Goal: Task Accomplishment & Management: Manage account settings

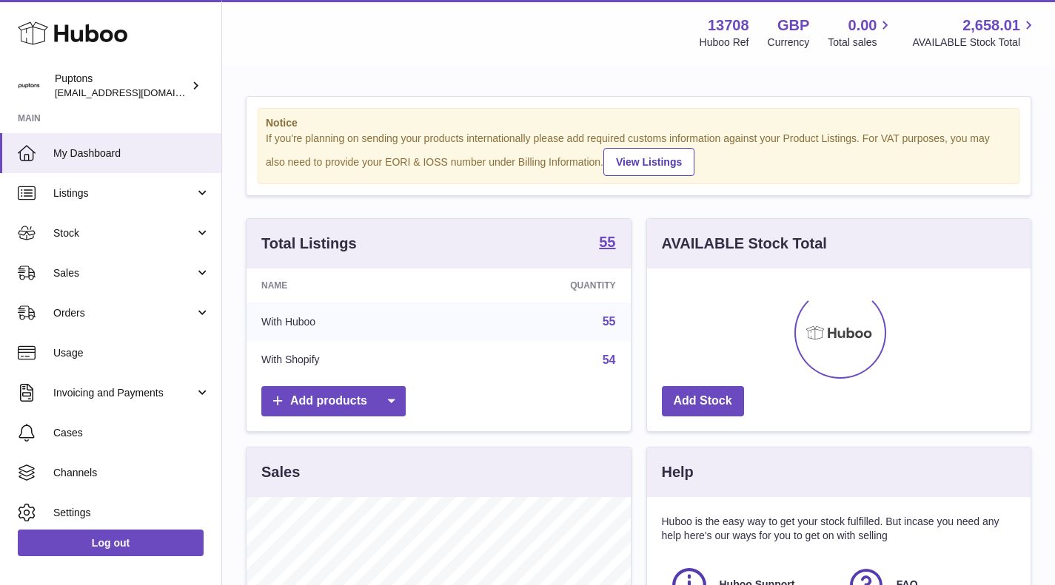
scroll to position [231, 383]
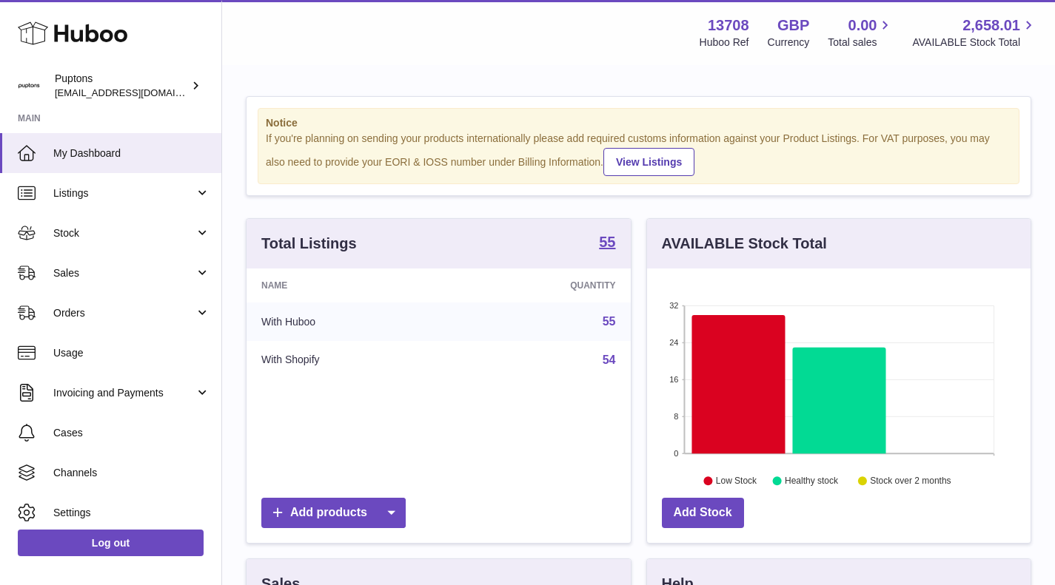
click at [100, 295] on link "Orders" at bounding box center [110, 313] width 221 height 40
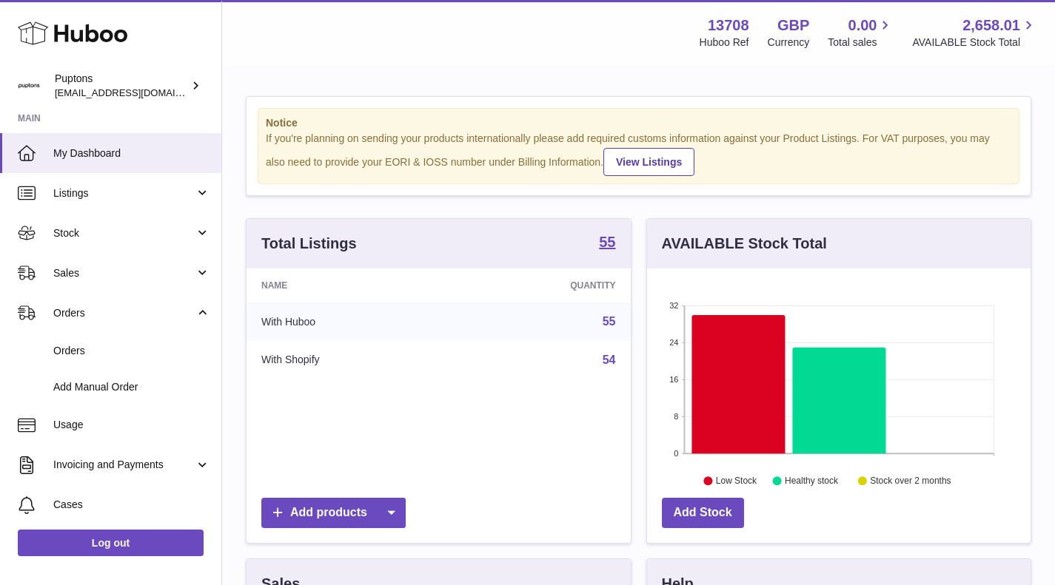
click at [99, 349] on span "Orders" at bounding box center [131, 351] width 157 height 14
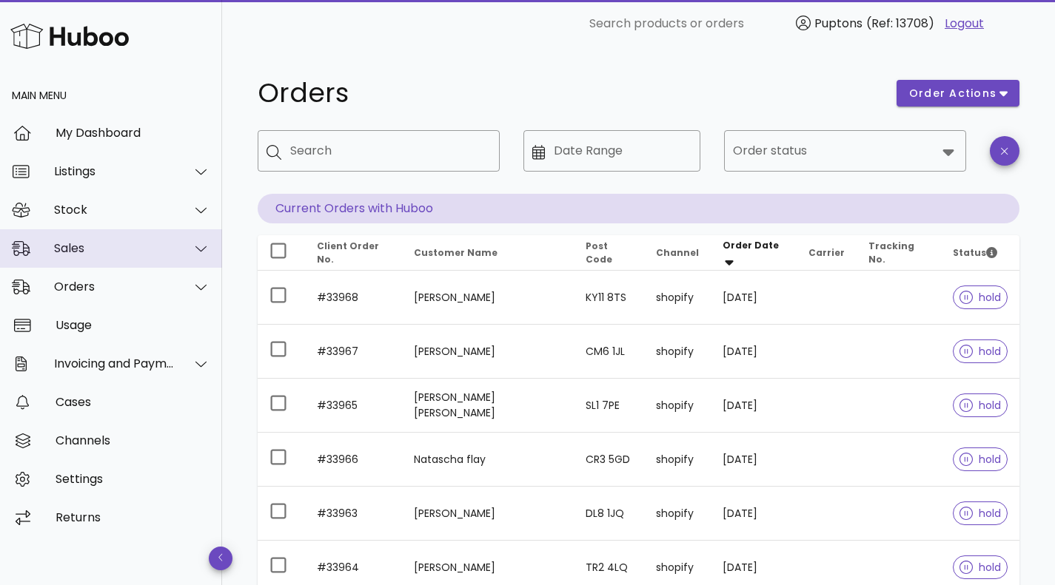
click at [131, 249] on div "Sales" at bounding box center [114, 248] width 121 height 14
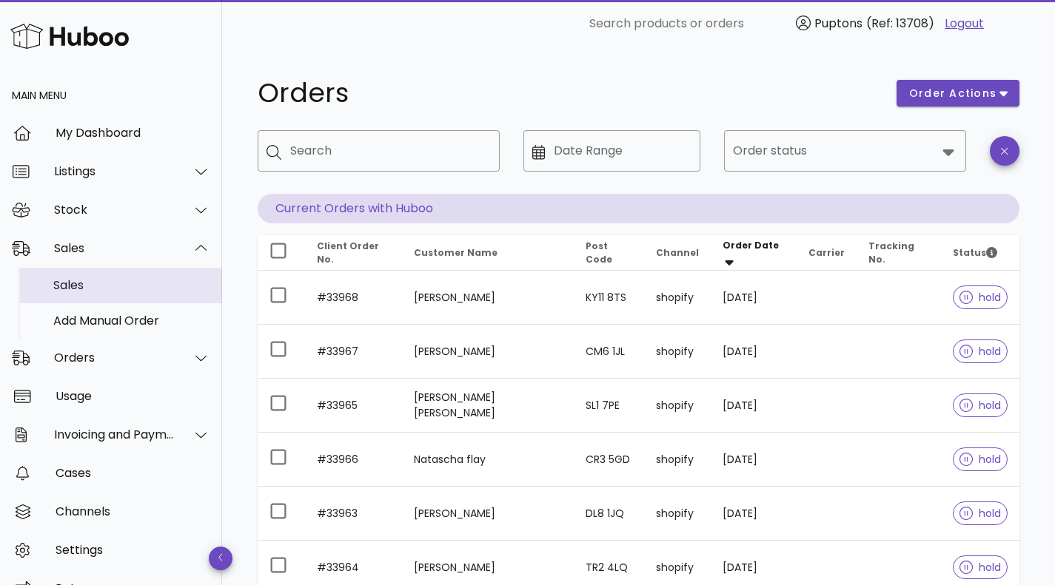
click at [123, 281] on div "Sales" at bounding box center [131, 285] width 157 height 14
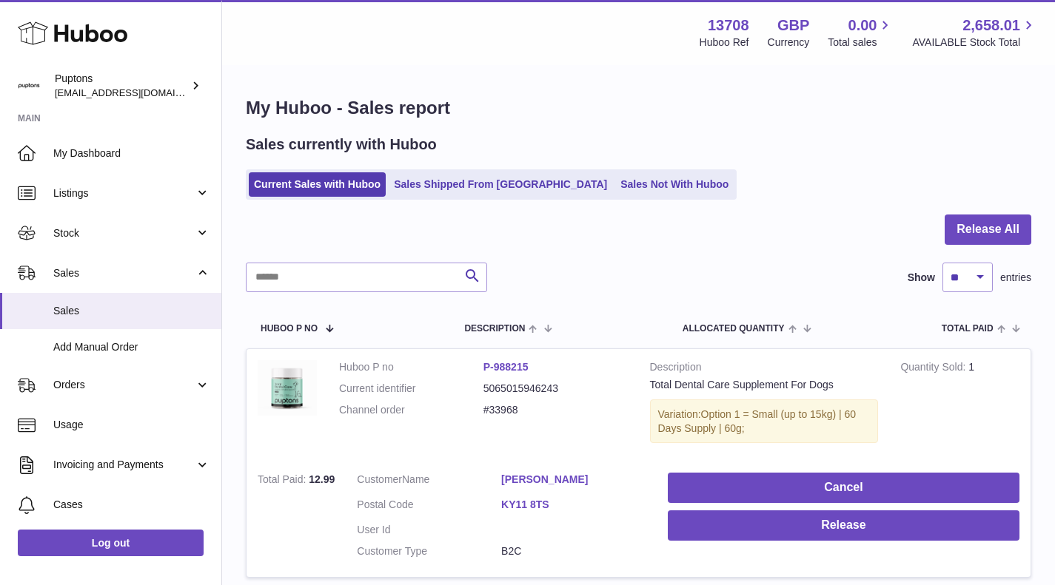
click at [615, 196] on link "Sales Not With Huboo" at bounding box center [674, 184] width 118 height 24
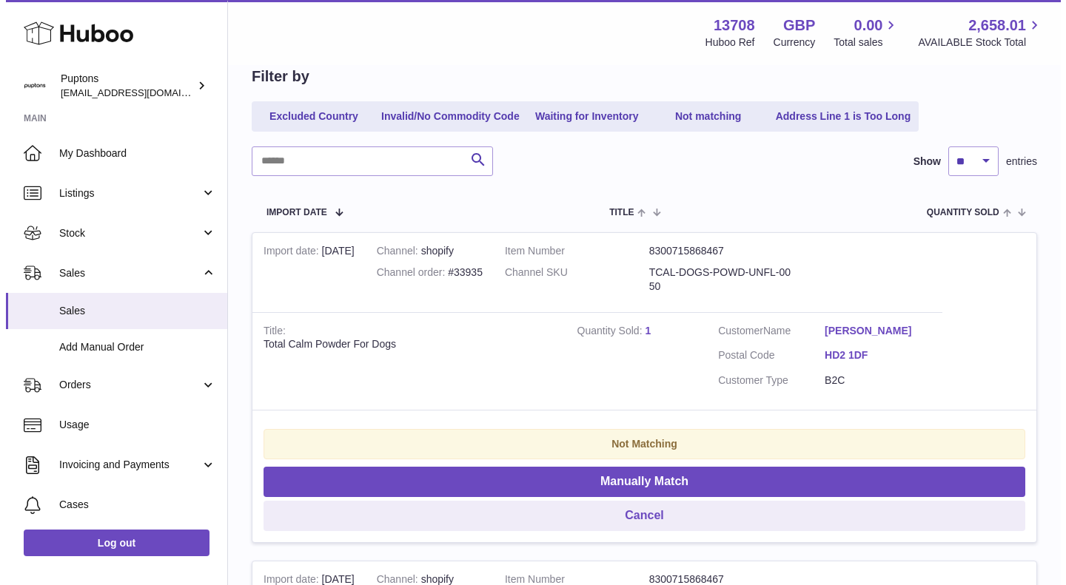
scroll to position [222, 0]
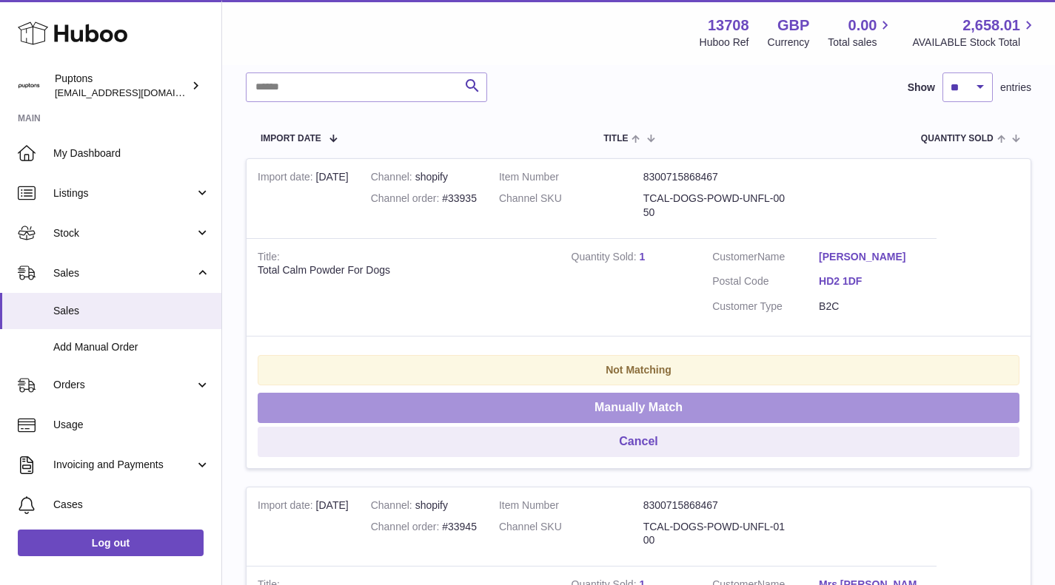
click at [667, 410] on button "Manually Match" at bounding box center [638, 408] width 761 height 30
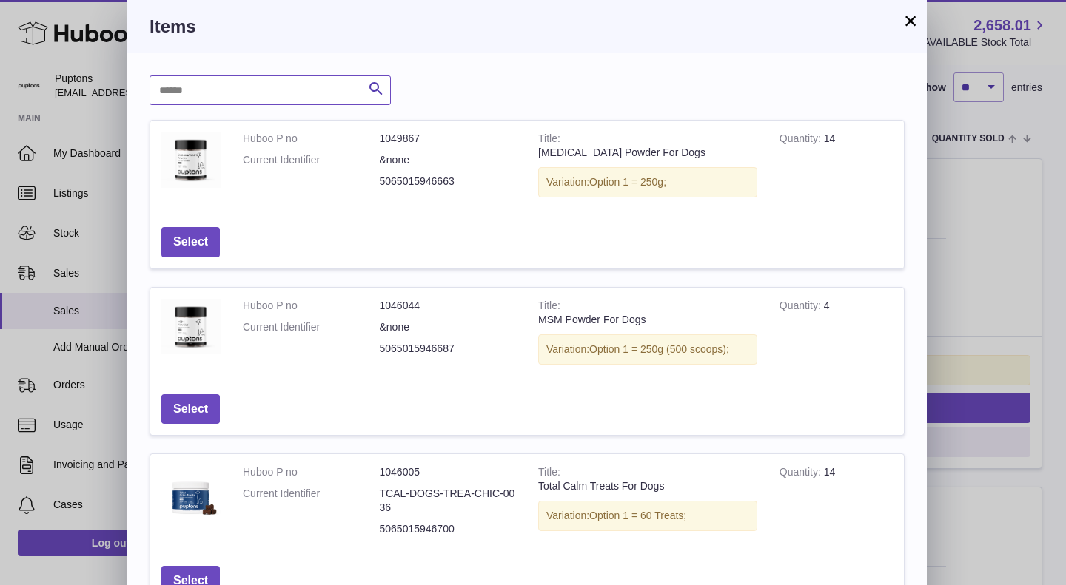
click at [291, 96] on input "text" at bounding box center [269, 90] width 241 height 30
type input "****"
click at [378, 85] on icon "submit" at bounding box center [376, 89] width 18 height 19
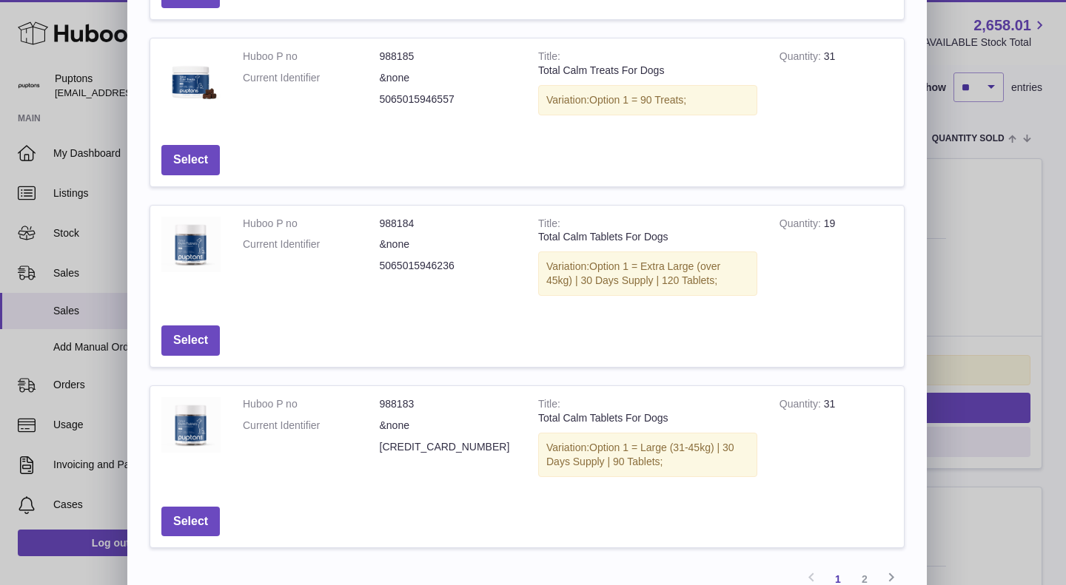
scroll to position [502, 0]
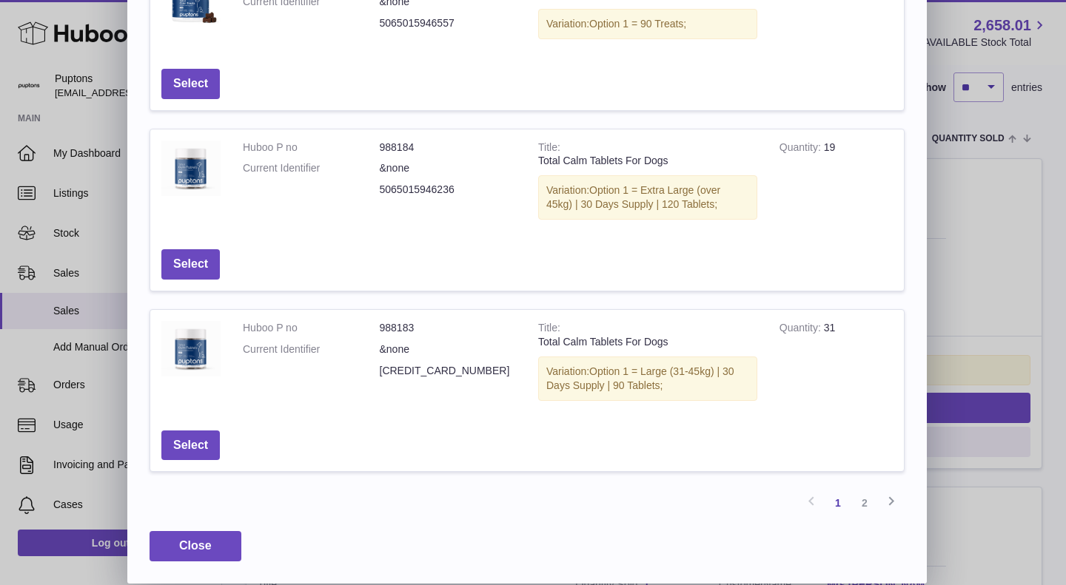
click at [865, 504] on link "2" at bounding box center [864, 503] width 27 height 27
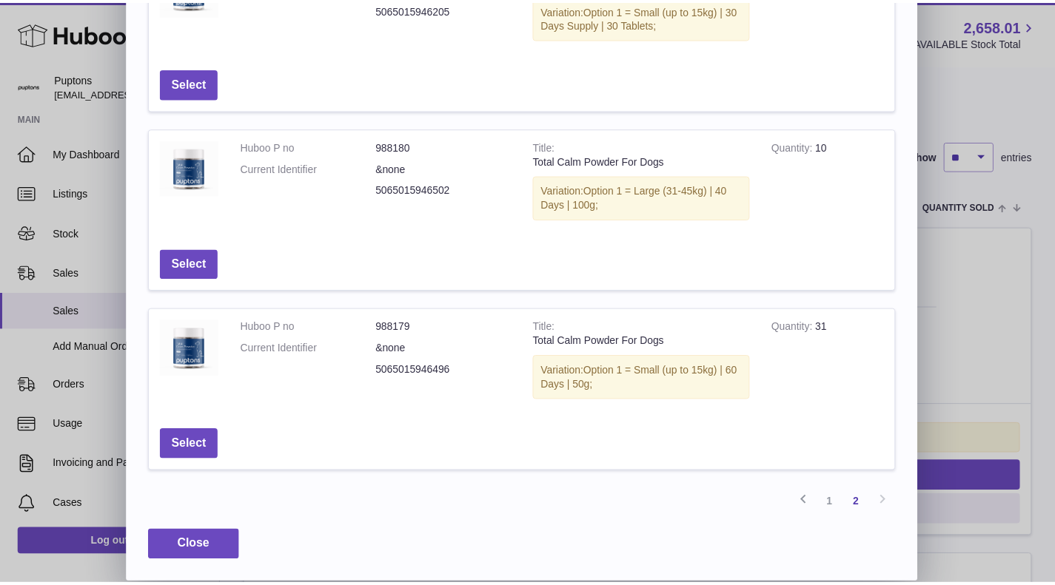
scroll to position [354, 0]
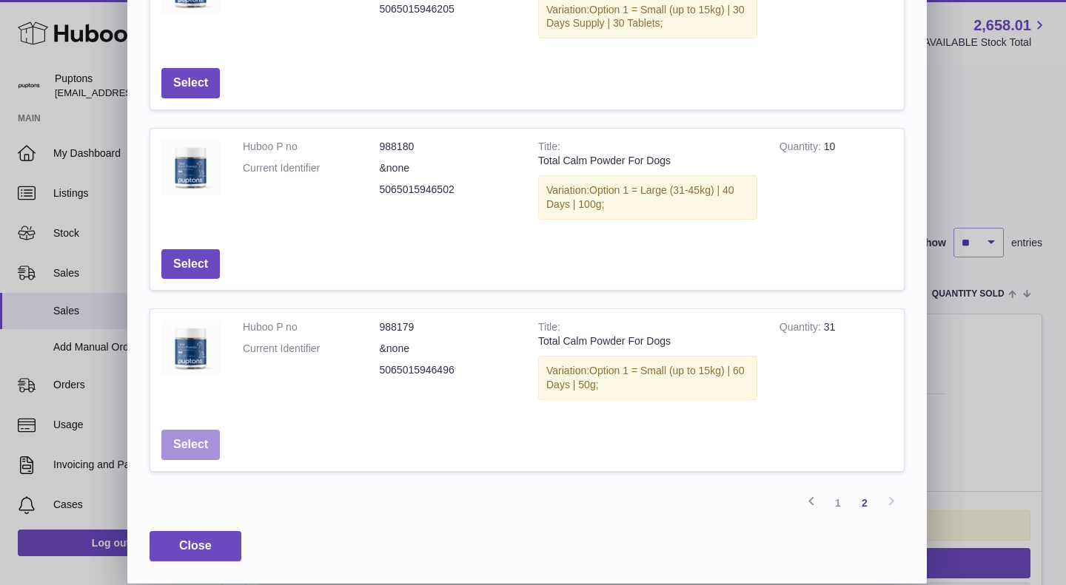
click at [197, 441] on button "Select" at bounding box center [190, 445] width 58 height 30
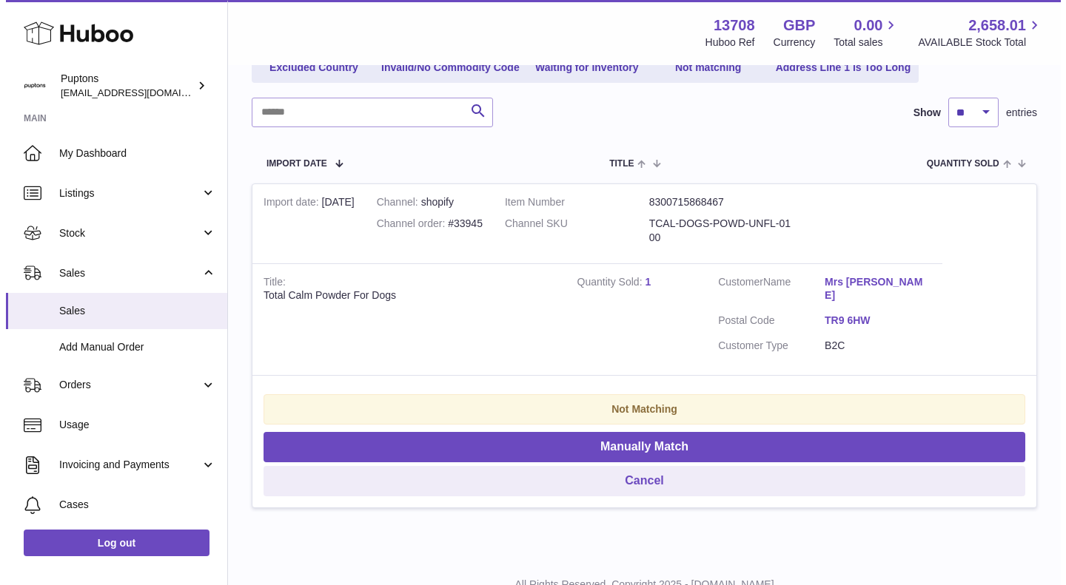
scroll to position [240, 0]
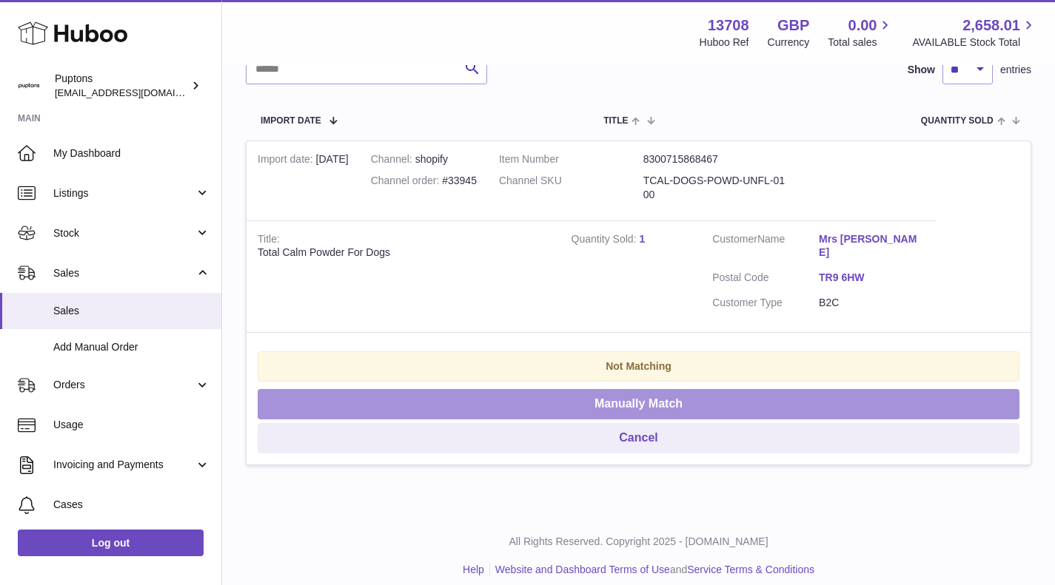
click at [659, 392] on button "Manually Match" at bounding box center [638, 404] width 761 height 30
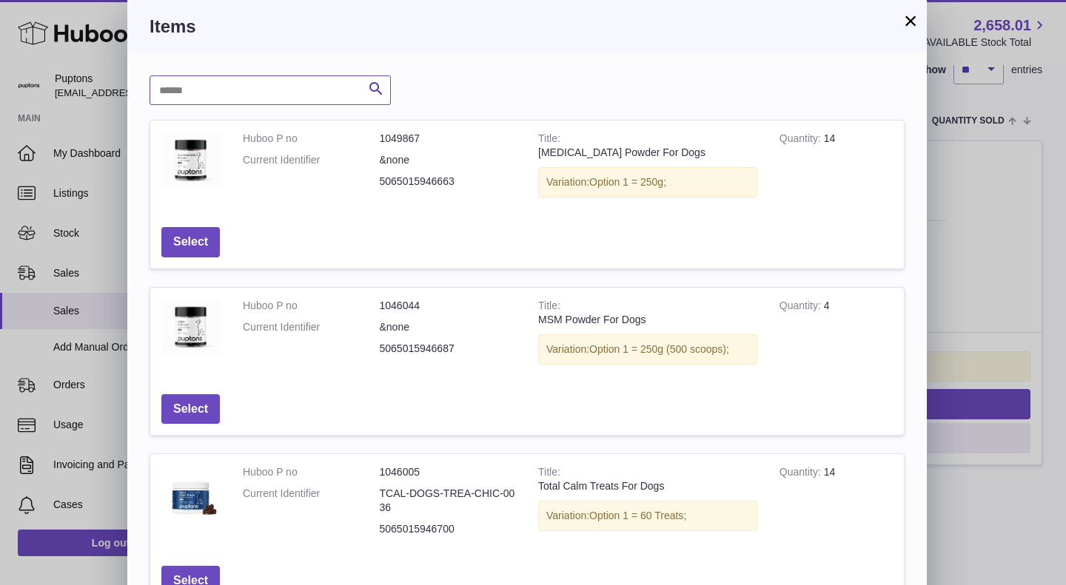
click at [206, 78] on input "text" at bounding box center [269, 90] width 241 height 30
type input "****"
click at [374, 88] on icon "submit" at bounding box center [376, 89] width 18 height 19
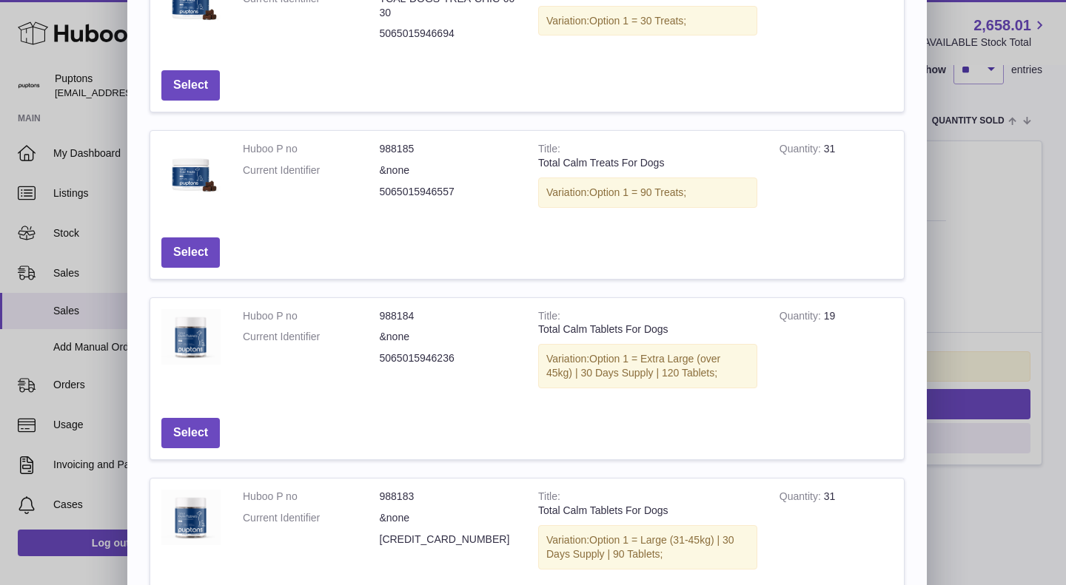
scroll to position [502, 0]
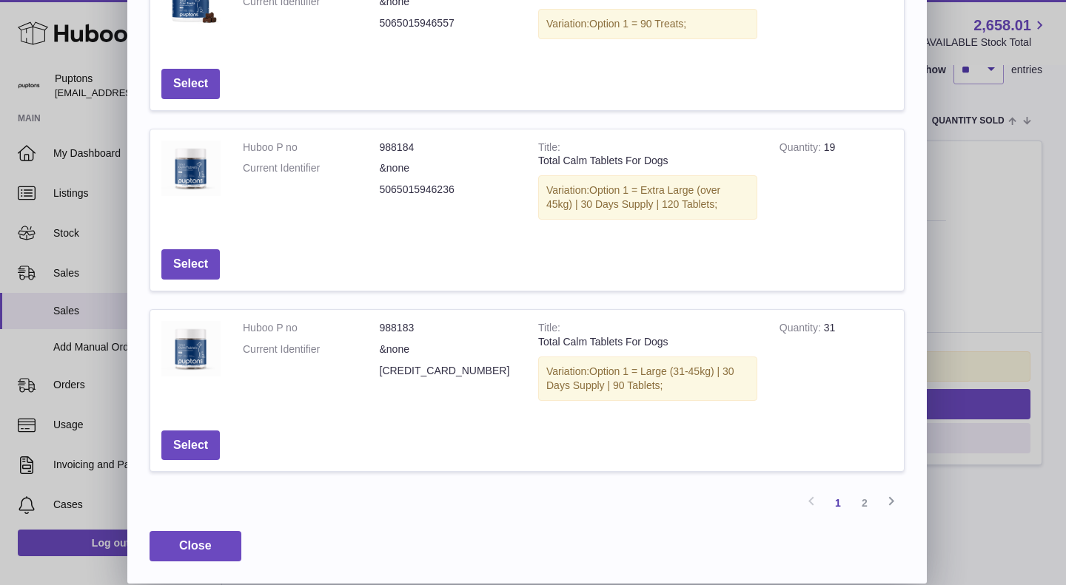
click at [861, 492] on link "2" at bounding box center [864, 503] width 27 height 27
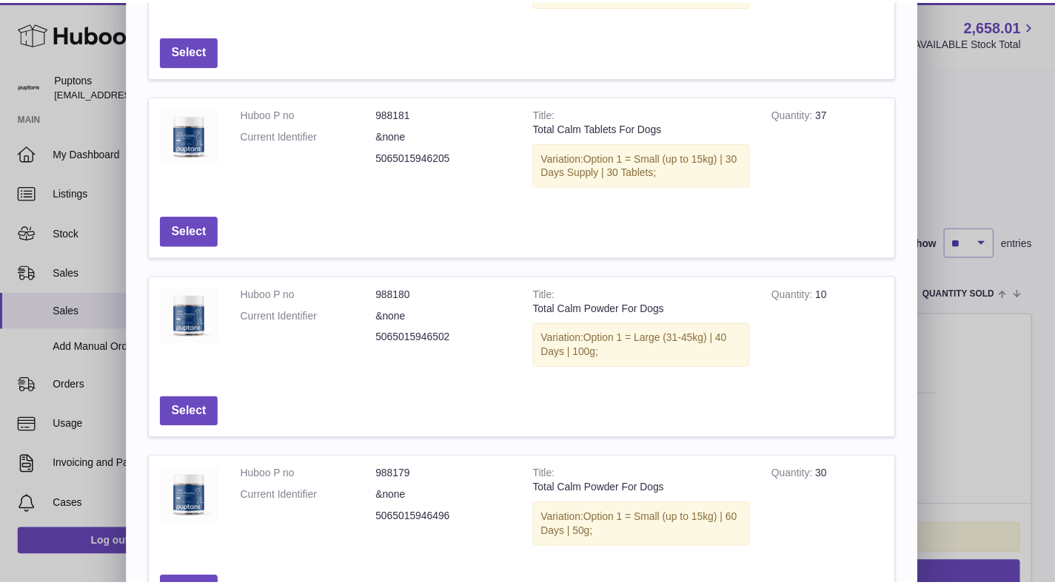
scroll to position [206, 0]
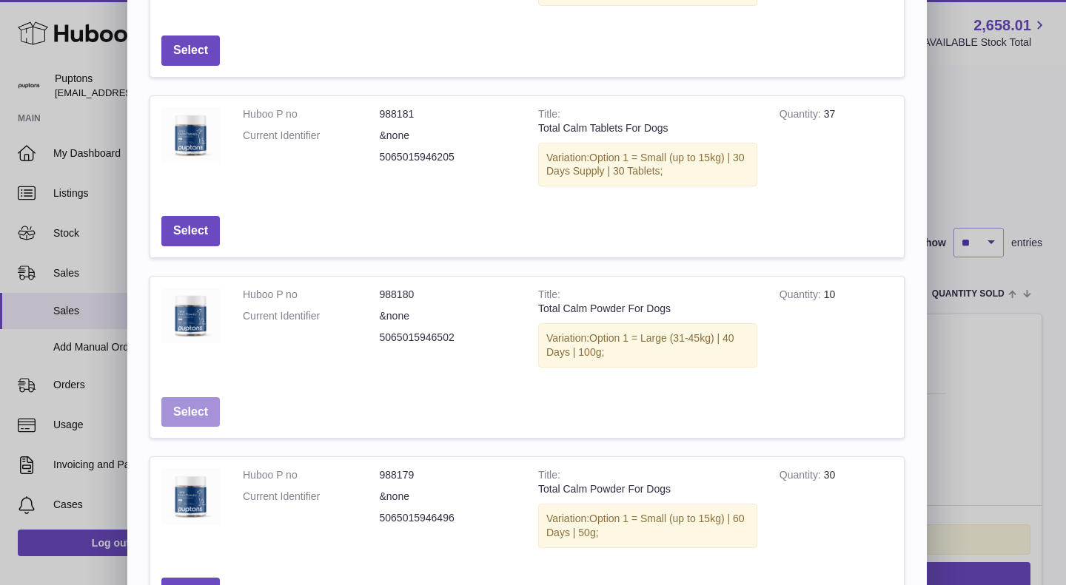
click at [206, 412] on button "Select" at bounding box center [190, 412] width 58 height 30
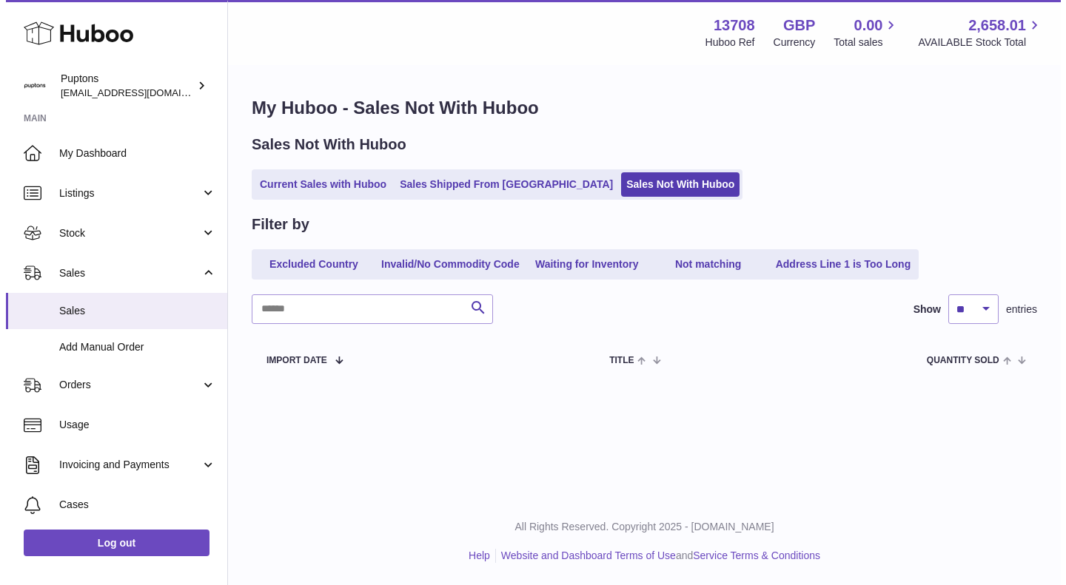
scroll to position [0, 0]
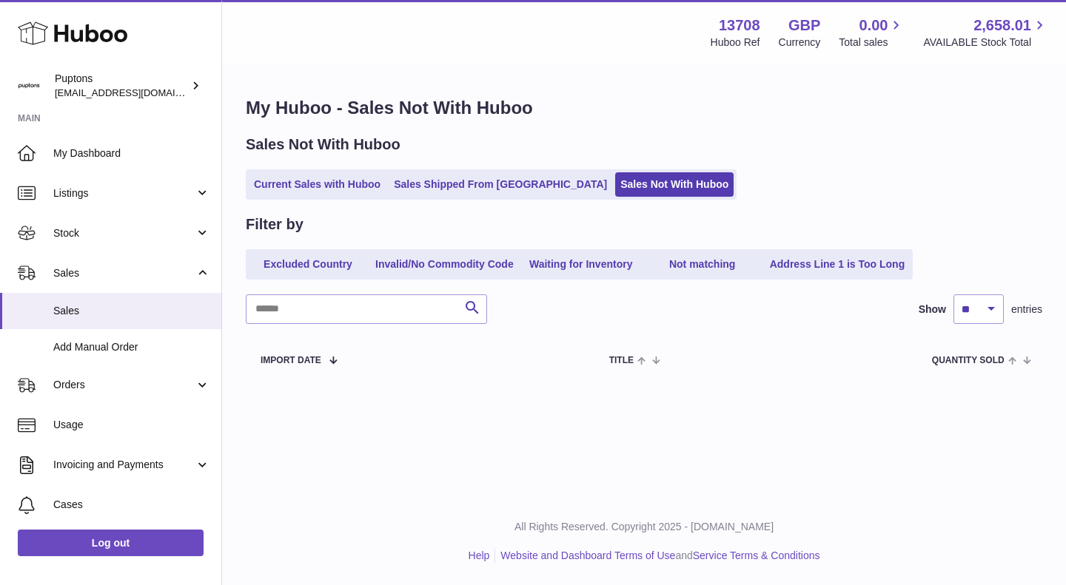
click at [333, 186] on link "Current Sales with Huboo" at bounding box center [317, 184] width 137 height 24
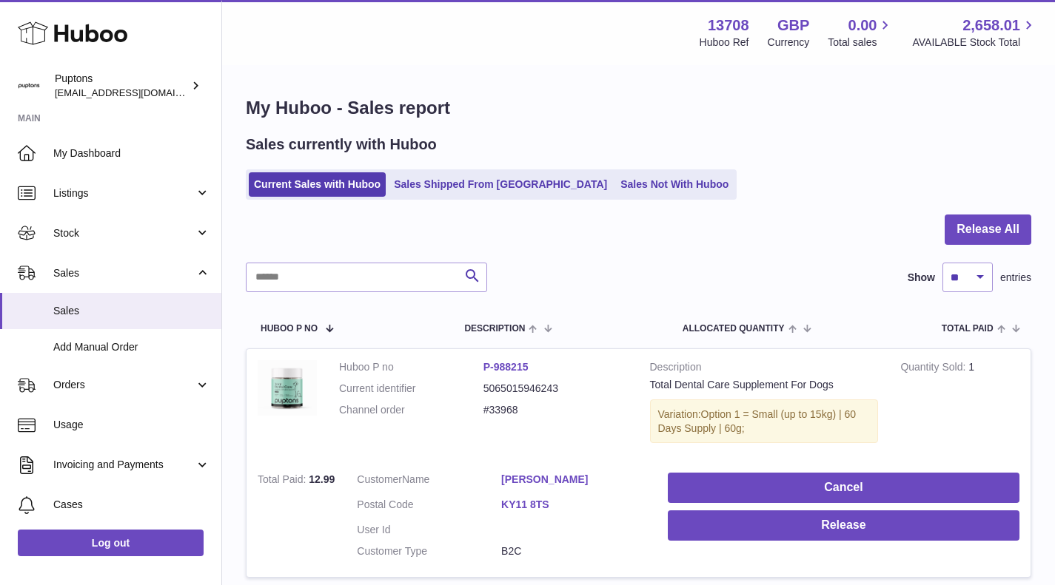
click at [83, 228] on span "Stock" at bounding box center [123, 233] width 141 height 14
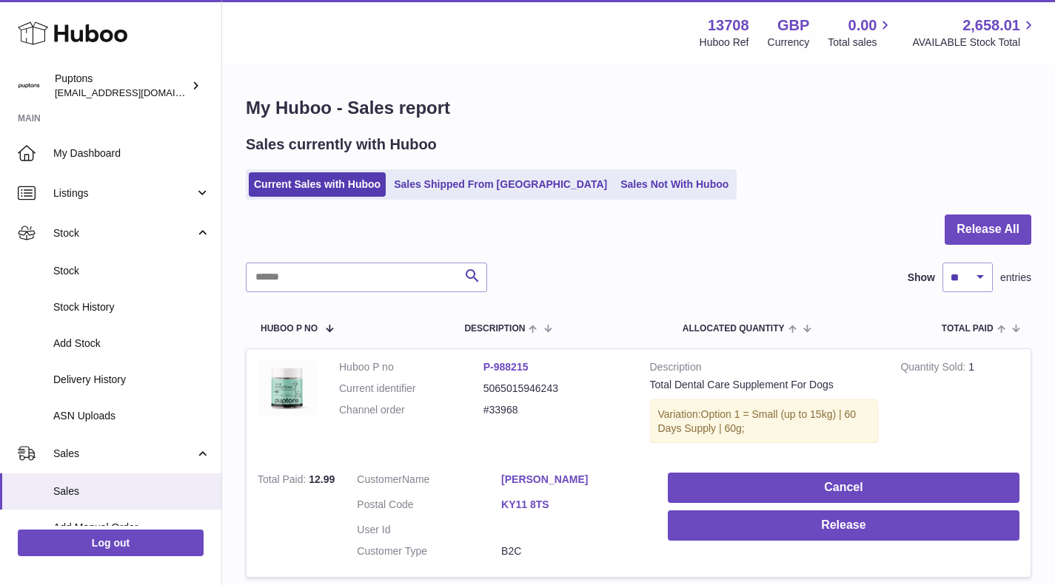
click at [110, 260] on link "Stock" at bounding box center [110, 271] width 221 height 36
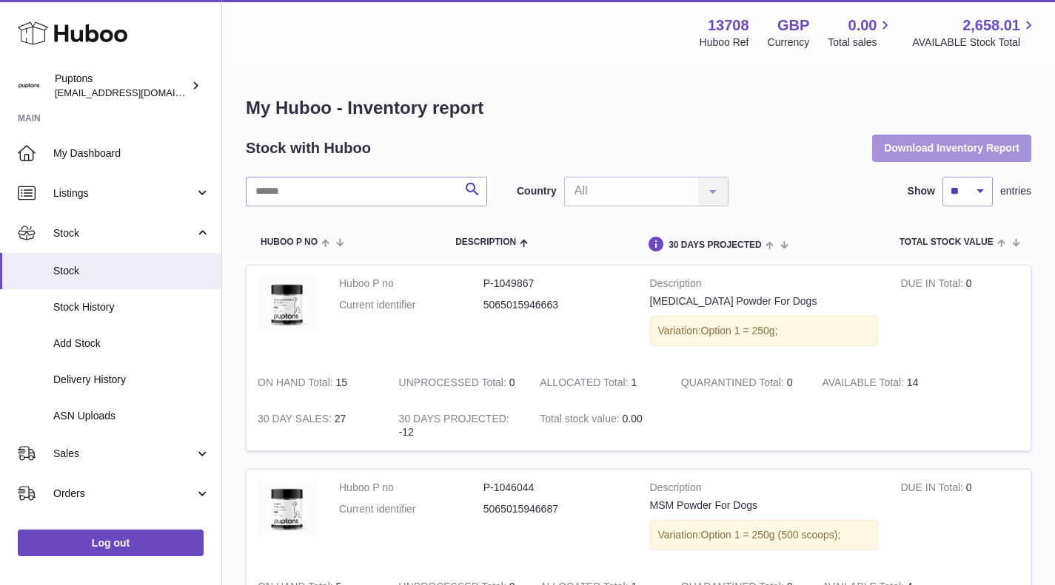
click at [920, 155] on button "Download Inventory Report" at bounding box center [951, 148] width 159 height 27
click at [299, 198] on input "text" at bounding box center [366, 192] width 241 height 30
type input "******"
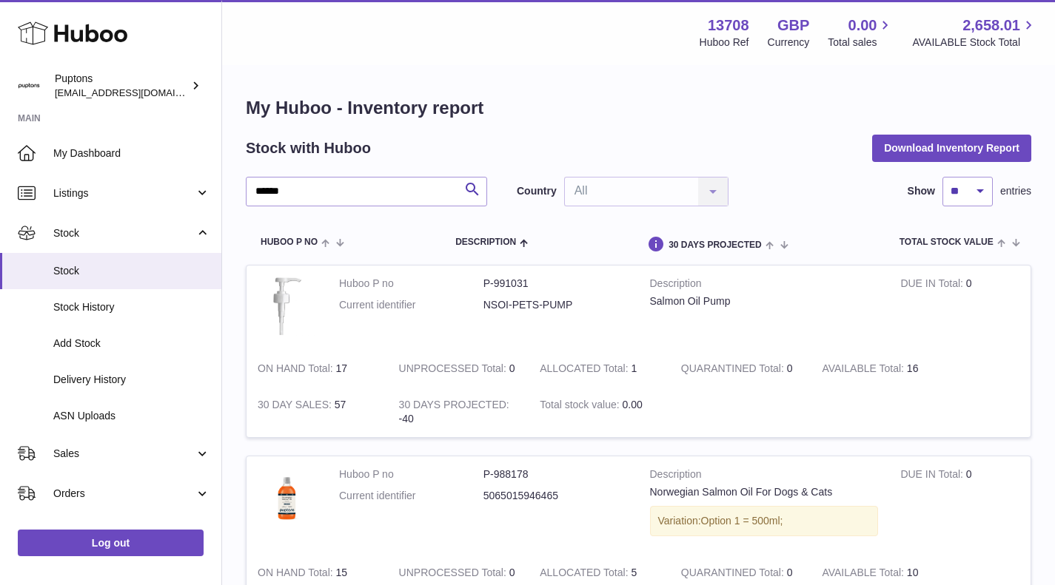
click at [67, 456] on span "Sales" at bounding box center [123, 454] width 141 height 14
click at [82, 491] on span "Sales" at bounding box center [131, 492] width 157 height 14
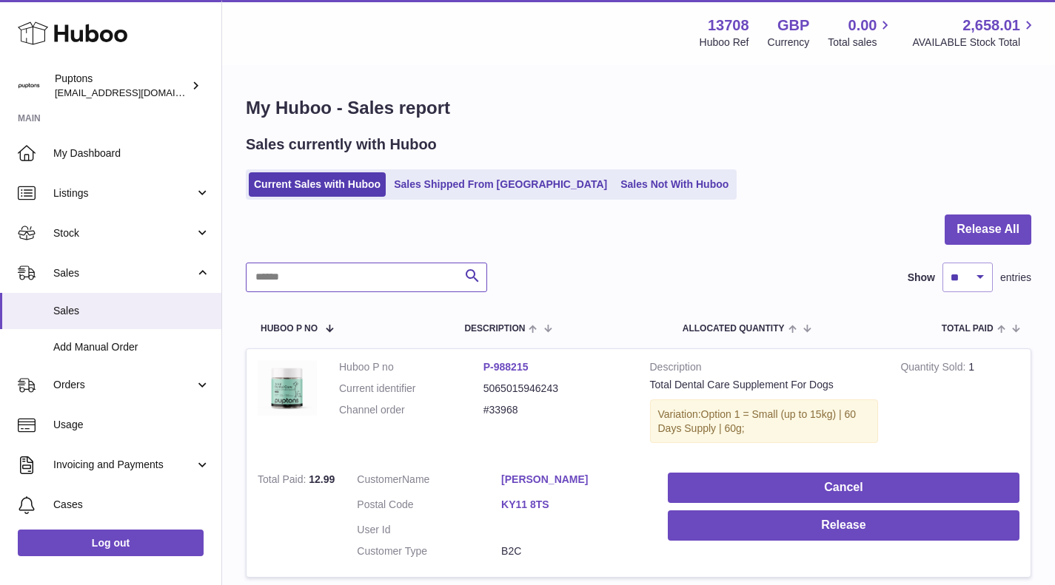
click at [349, 280] on input "text" at bounding box center [366, 278] width 241 height 30
type input "******"
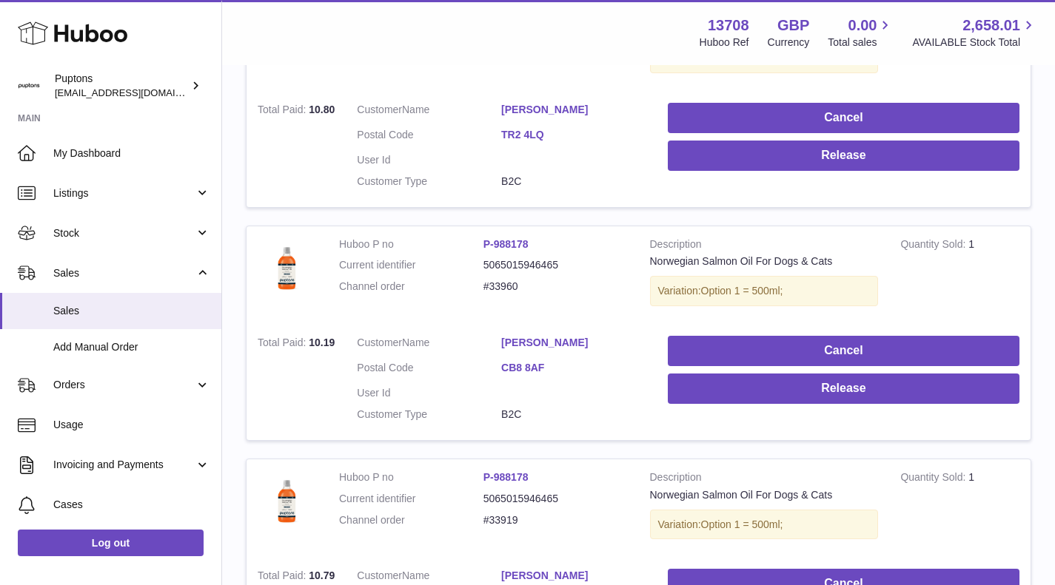
scroll to position [814, 0]
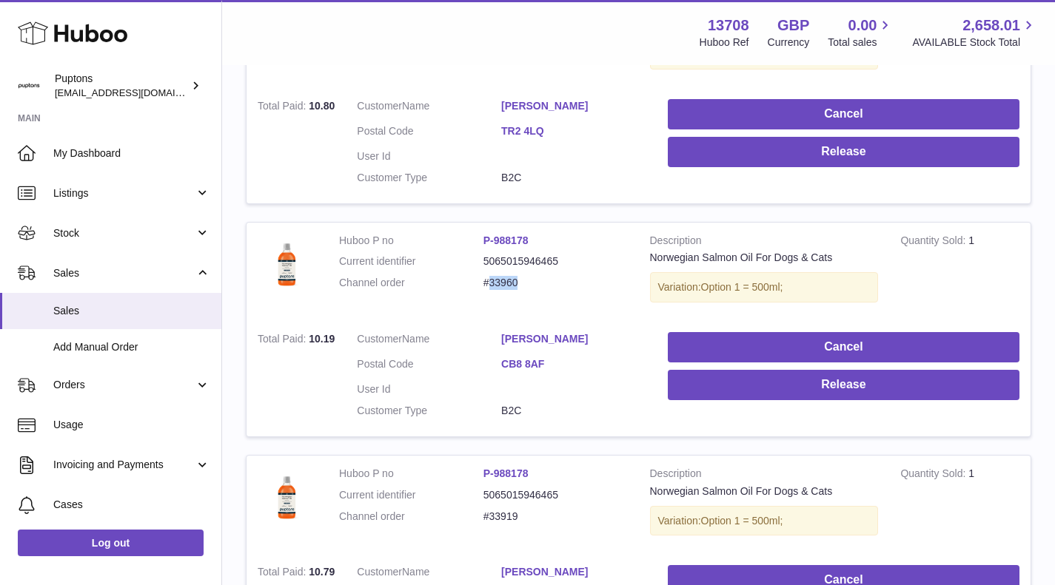
drag, startPoint x: 531, startPoint y: 284, endPoint x: 492, endPoint y: 284, distance: 39.2
click at [492, 284] on dd "#33960" at bounding box center [555, 283] width 144 height 14
copy dd "33960"
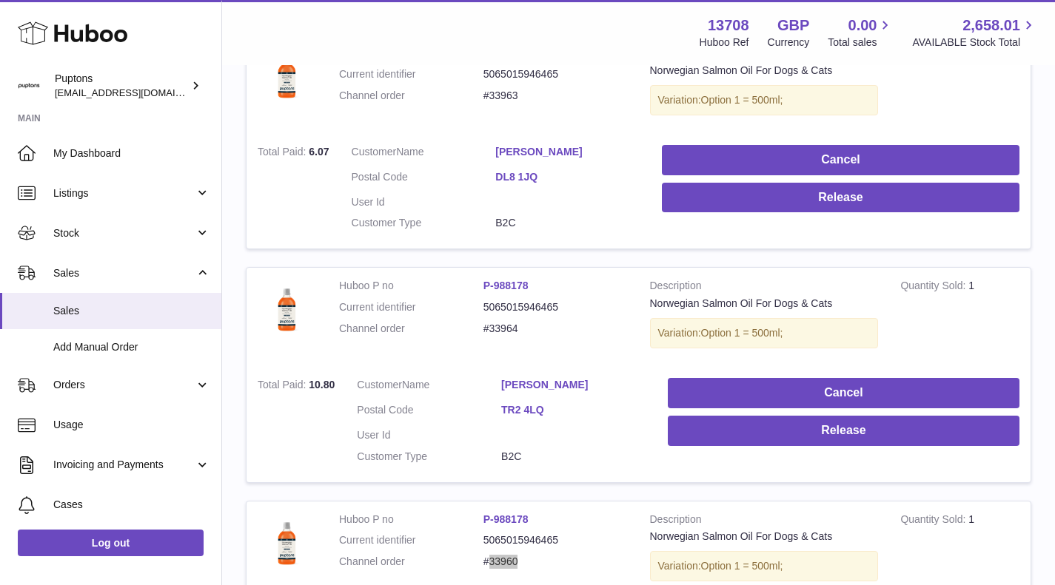
scroll to position [518, 0]
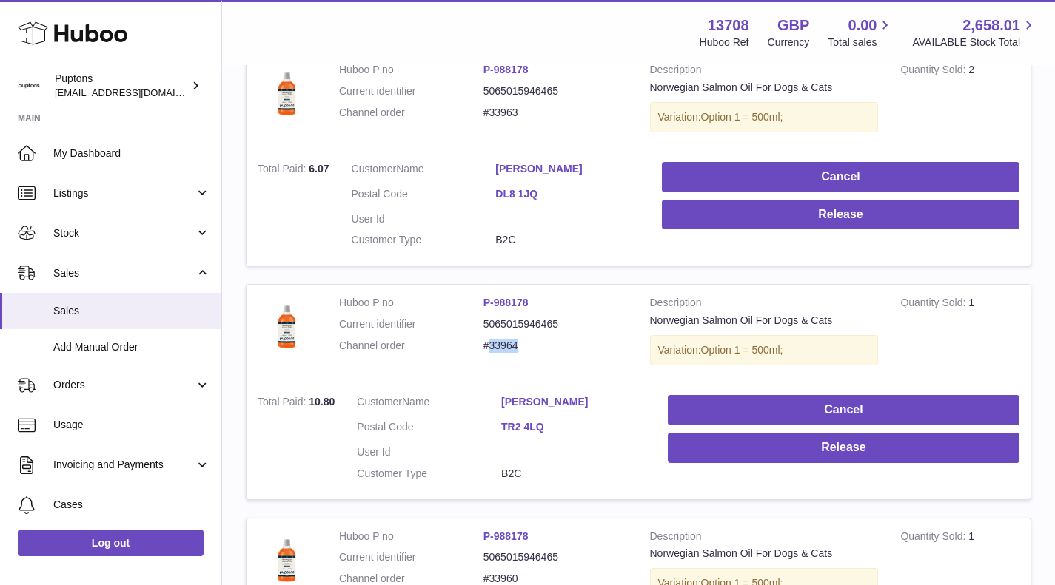
drag, startPoint x: 517, startPoint y: 351, endPoint x: 489, endPoint y: 352, distance: 28.1
click at [489, 352] on dd "#33964" at bounding box center [555, 346] width 144 height 14
copy dd "33964"
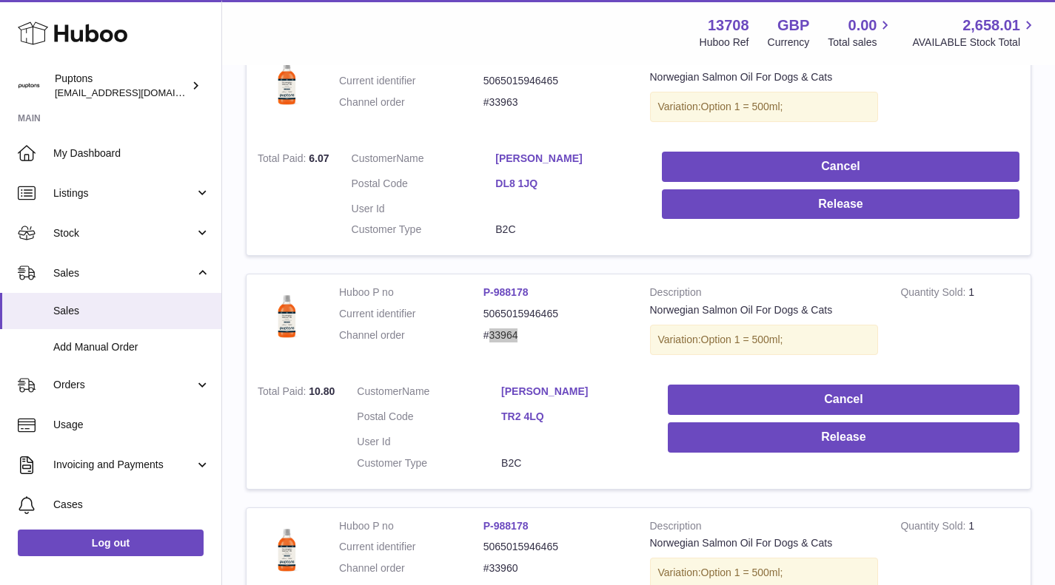
scroll to position [444, 0]
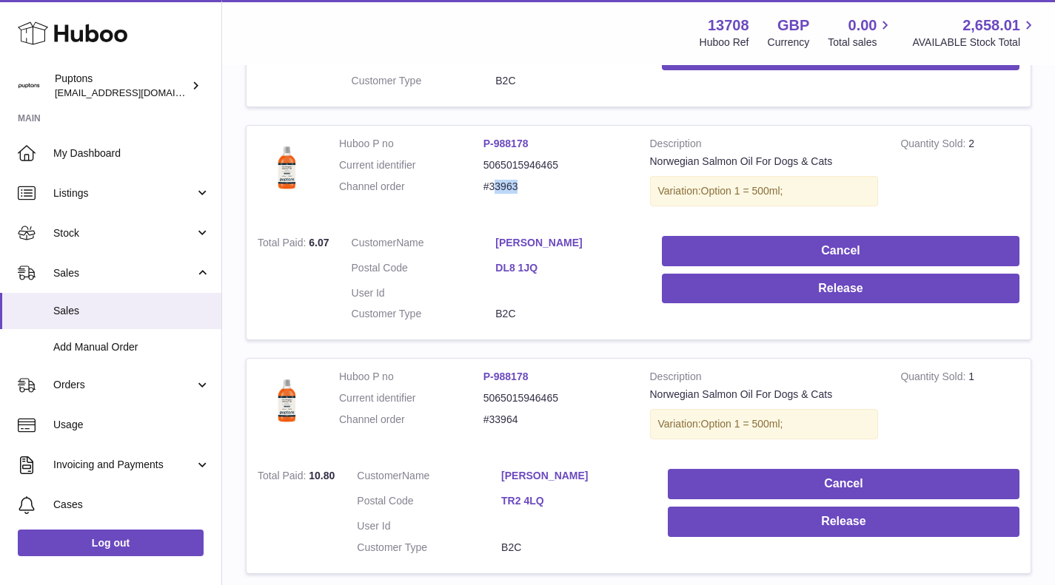
drag, startPoint x: 531, startPoint y: 194, endPoint x: 495, endPoint y: 191, distance: 36.4
click at [495, 191] on dl "Huboo P no P-988178 Current identifier 5065015946465 Channel order #33963" at bounding box center [483, 169] width 289 height 64
click at [538, 199] on dl "Huboo P no P-988178 Current identifier 5065015946465 Channel order #33963" at bounding box center [483, 169] width 289 height 64
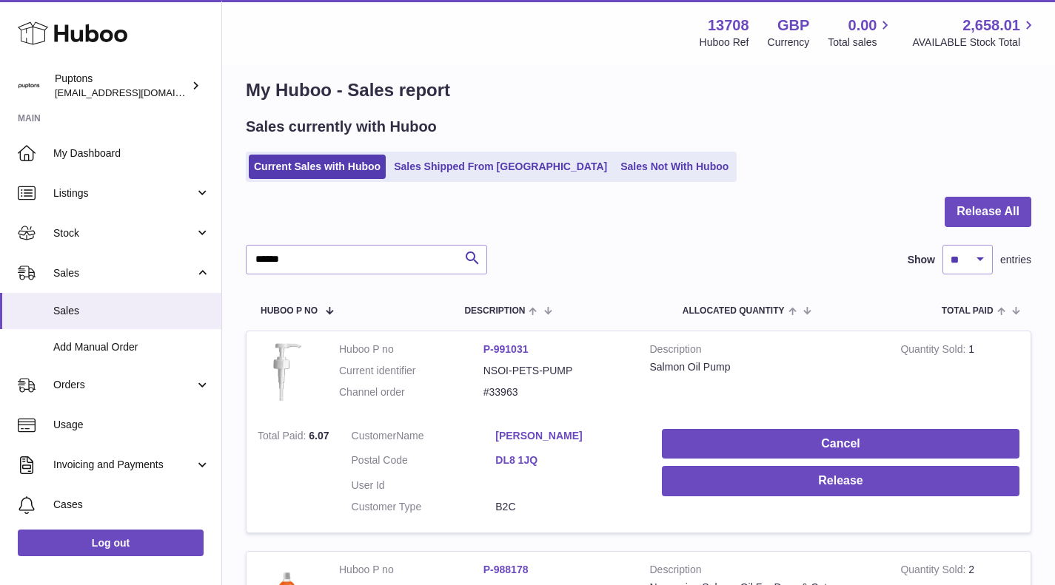
scroll to position [0, 0]
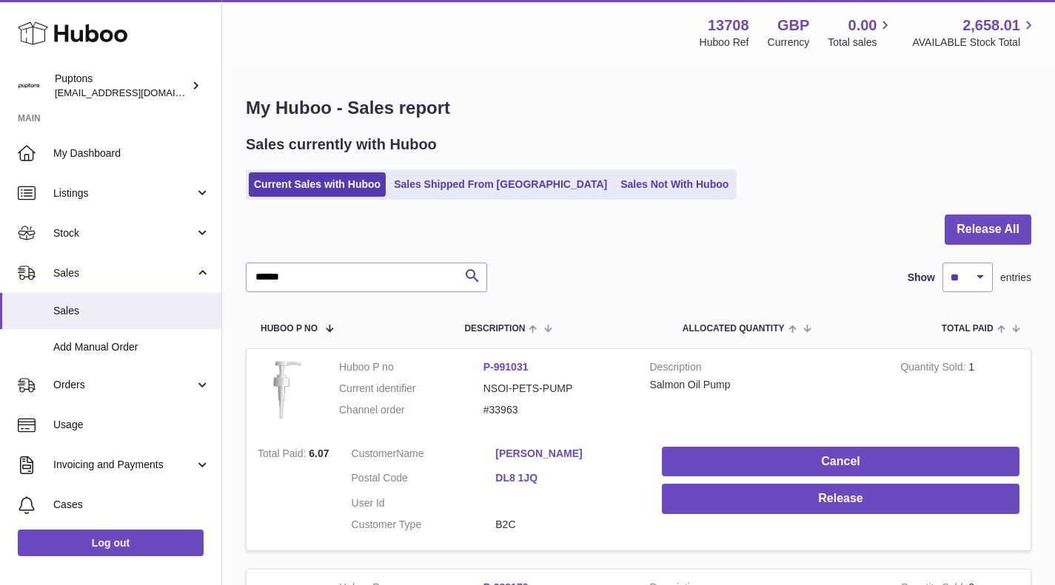
click at [615, 187] on link "Sales Not With Huboo" at bounding box center [674, 184] width 118 height 24
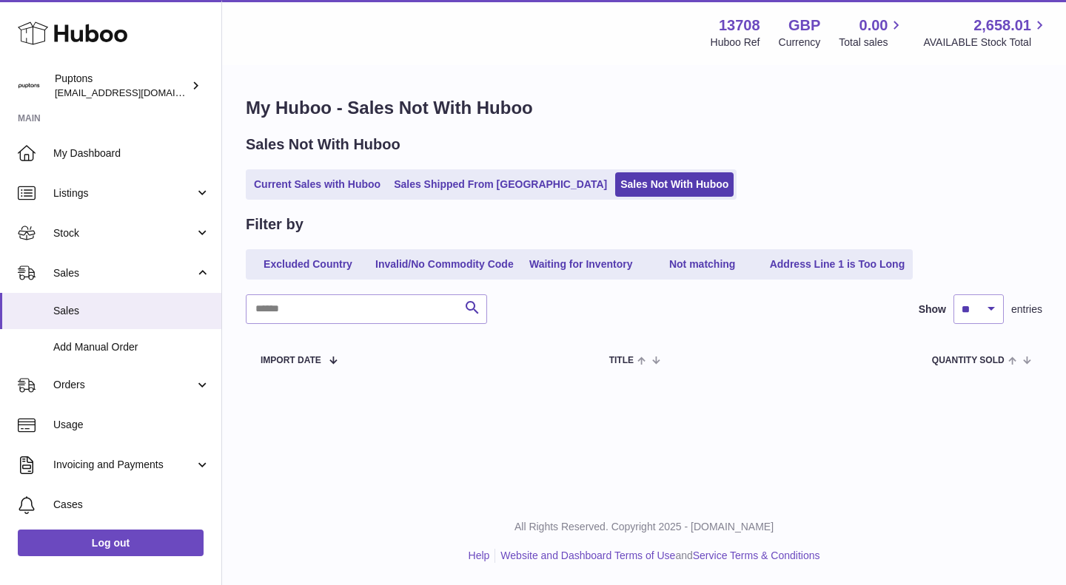
click at [360, 192] on link "Current Sales with Huboo" at bounding box center [317, 184] width 137 height 24
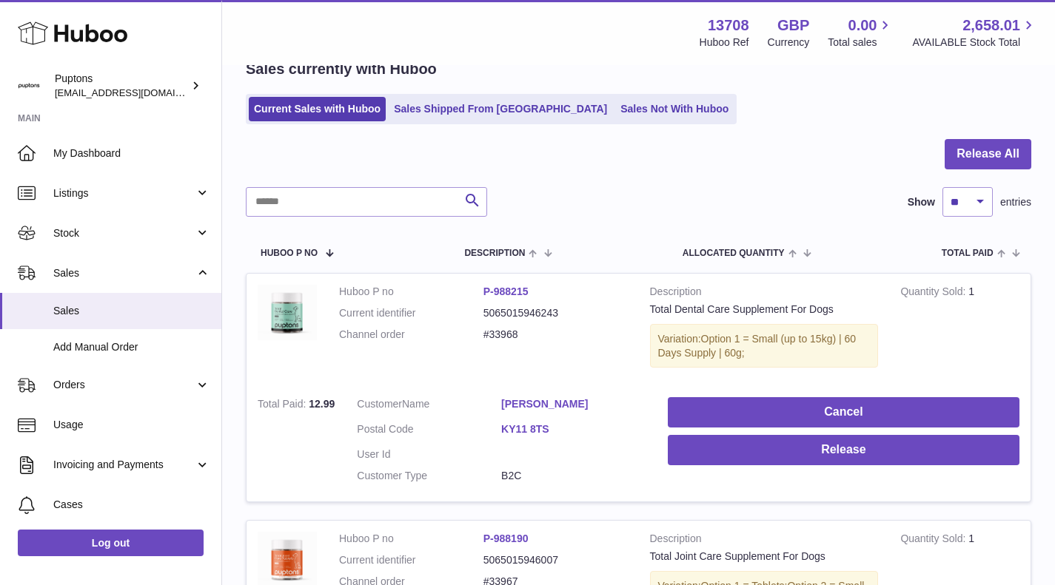
scroll to position [148, 0]
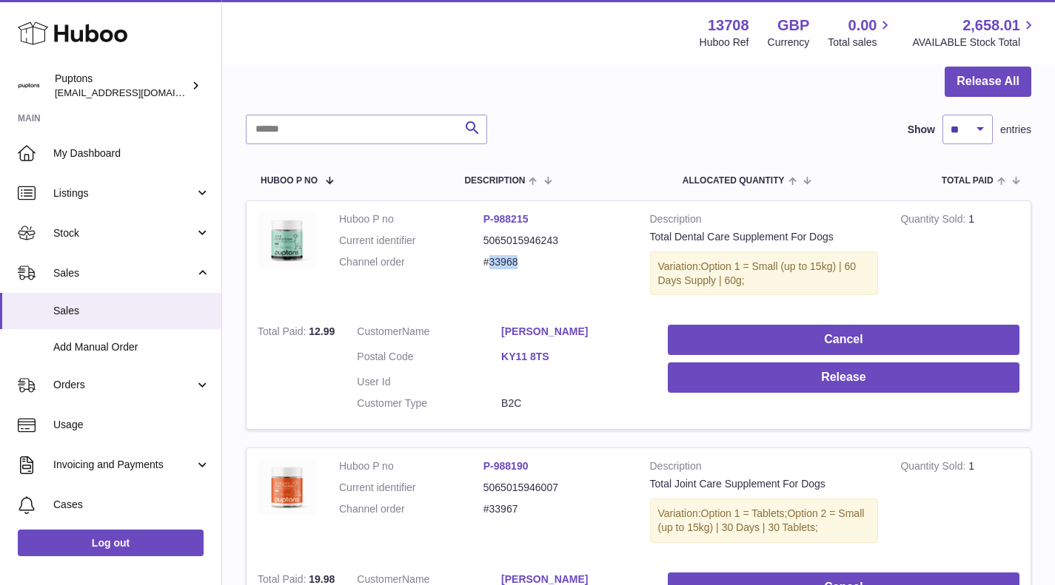
drag, startPoint x: 525, startPoint y: 257, endPoint x: 493, endPoint y: 258, distance: 32.6
click at [493, 258] on dl "Huboo P no P-988215 Current identifier 5065015946243 Channel order #33968" at bounding box center [483, 244] width 289 height 64
click at [314, 138] on input "text" at bounding box center [366, 130] width 241 height 30
type input "******"
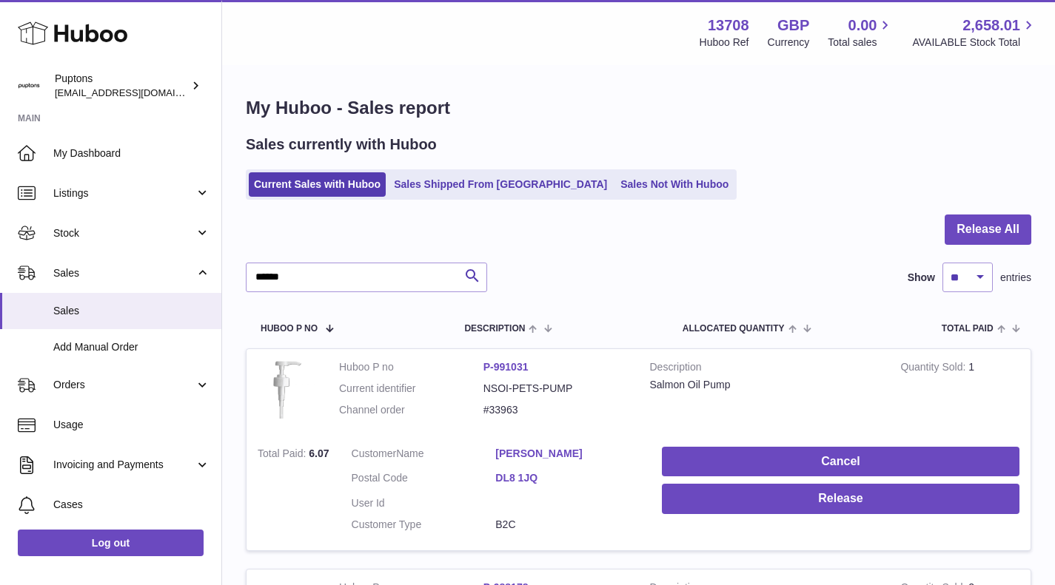
click at [81, 38] on use at bounding box center [73, 33] width 110 height 23
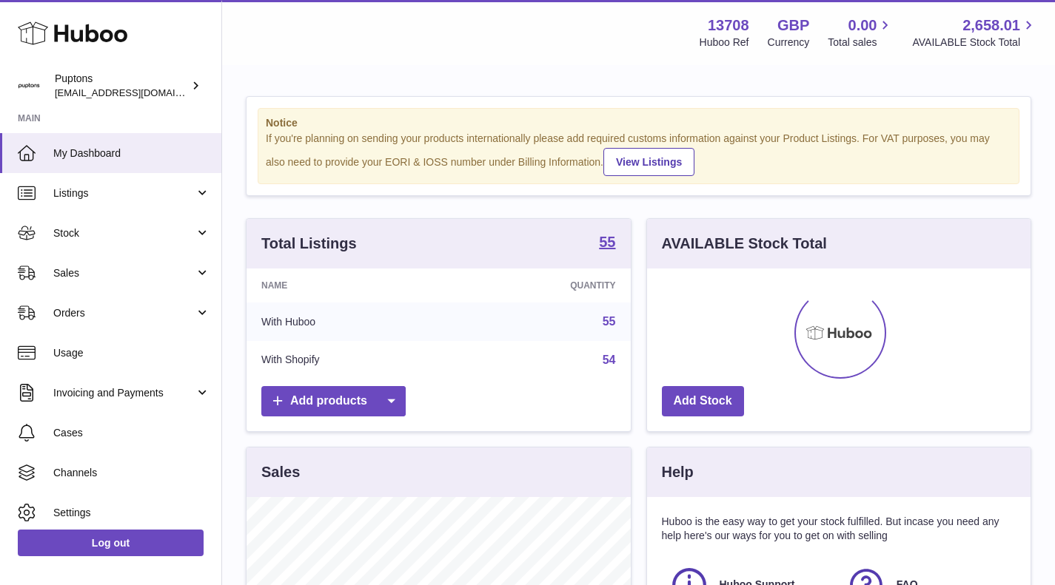
scroll to position [231, 383]
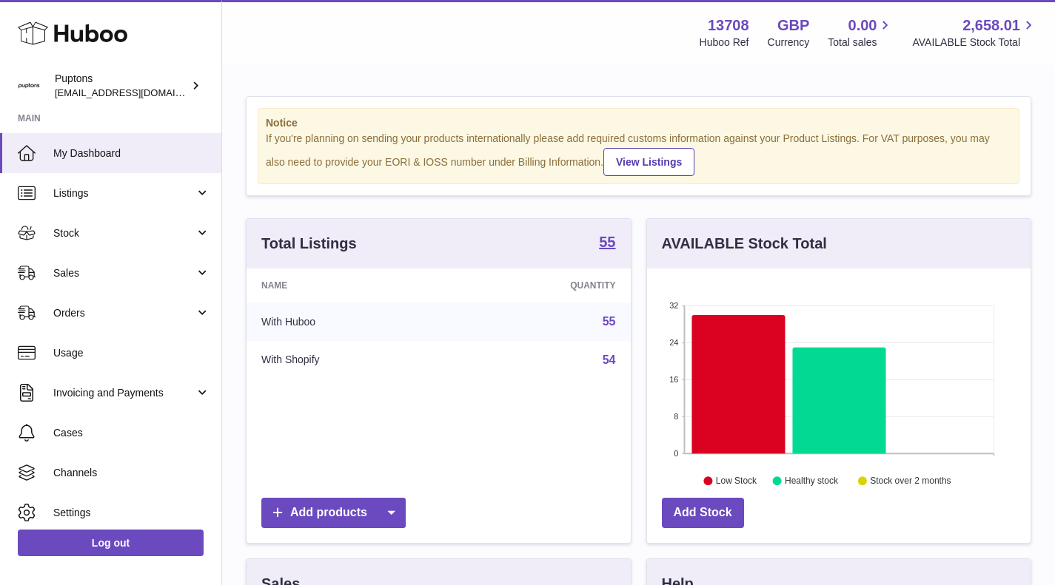
click at [92, 280] on link "Sales" at bounding box center [110, 273] width 221 height 40
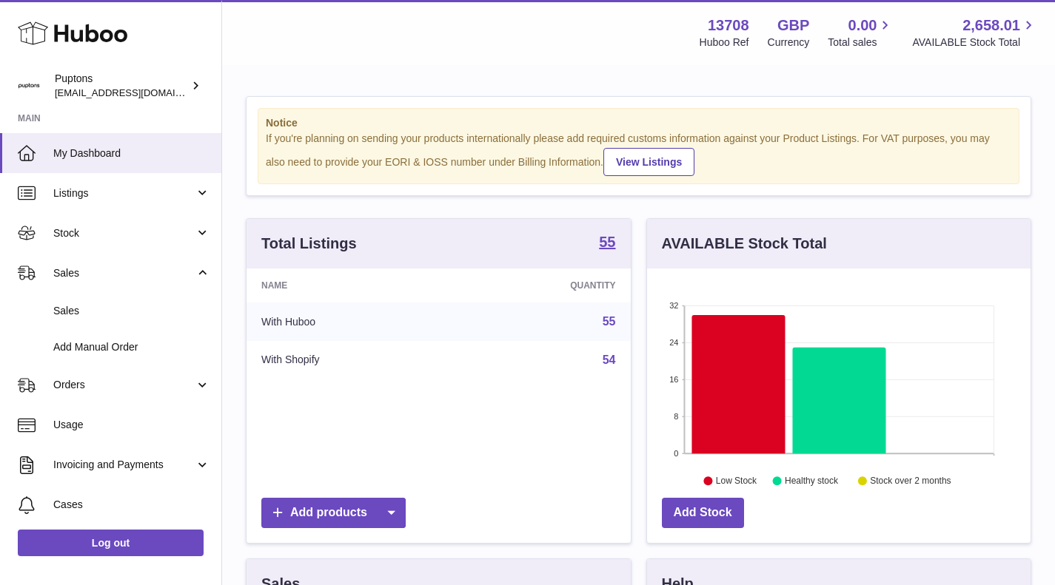
click at [84, 316] on span "Sales" at bounding box center [131, 311] width 157 height 14
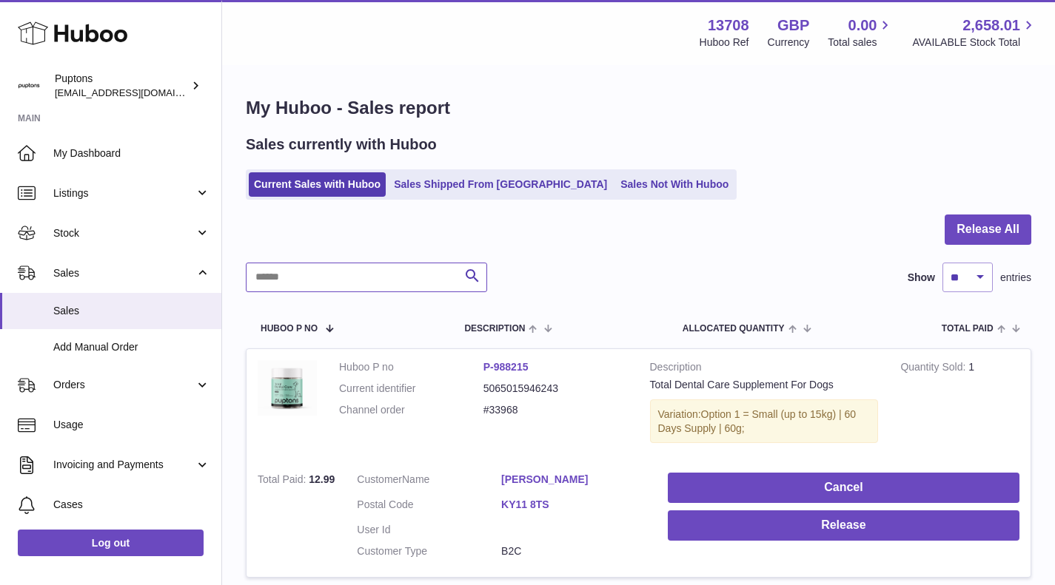
click at [301, 278] on input "text" at bounding box center [366, 278] width 241 height 30
type input "*****"
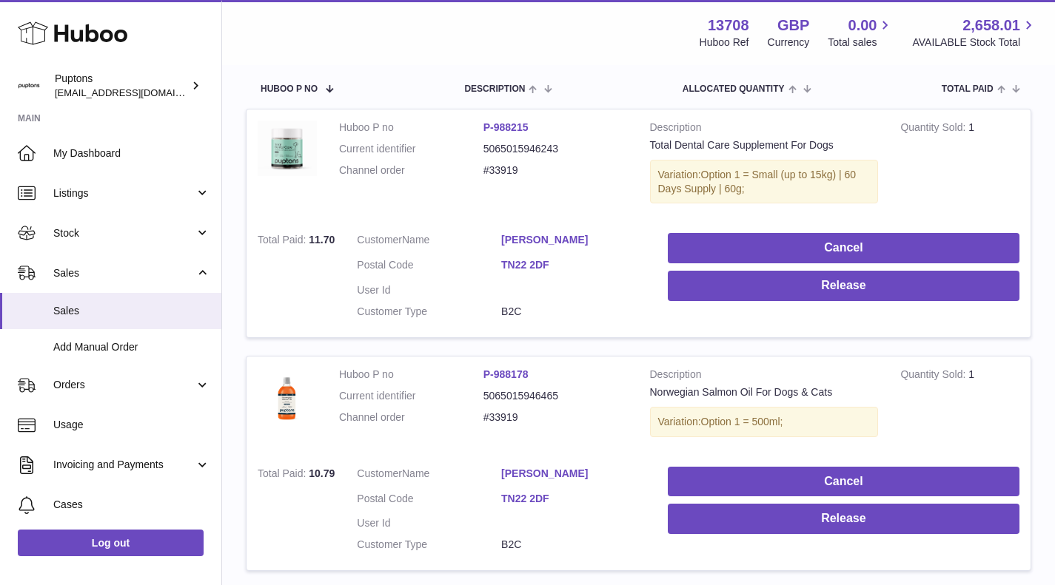
scroll to position [222, 0]
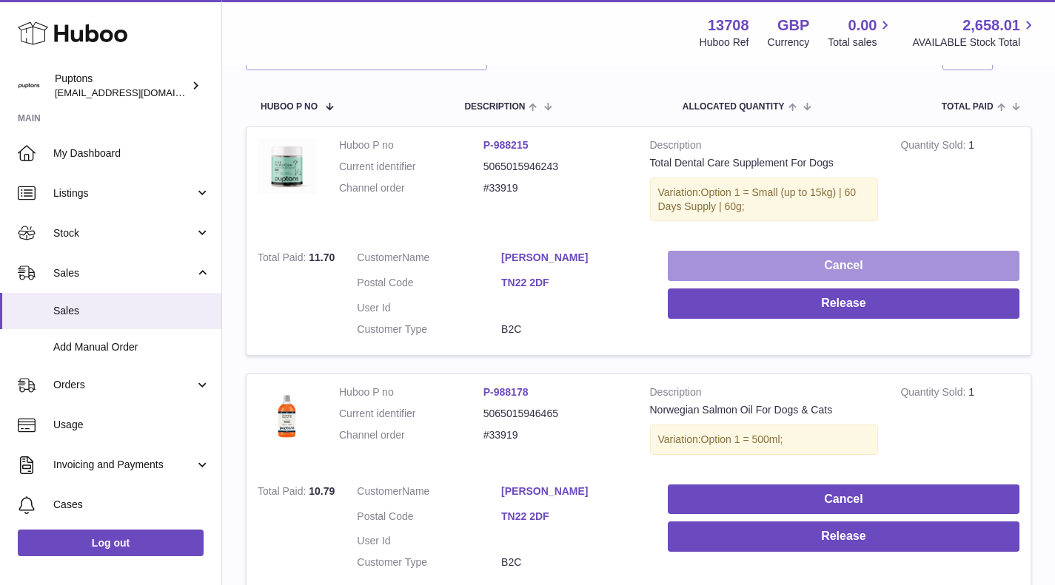
click at [821, 261] on button "Cancel" at bounding box center [844, 266] width 352 height 30
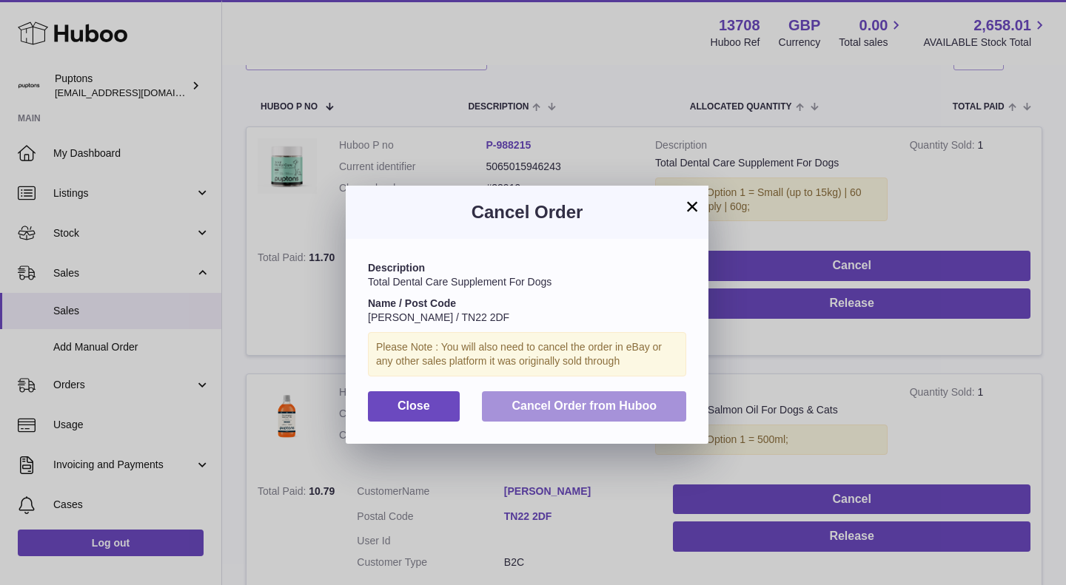
click at [582, 408] on span "Cancel Order from Huboo" at bounding box center [583, 406] width 145 height 13
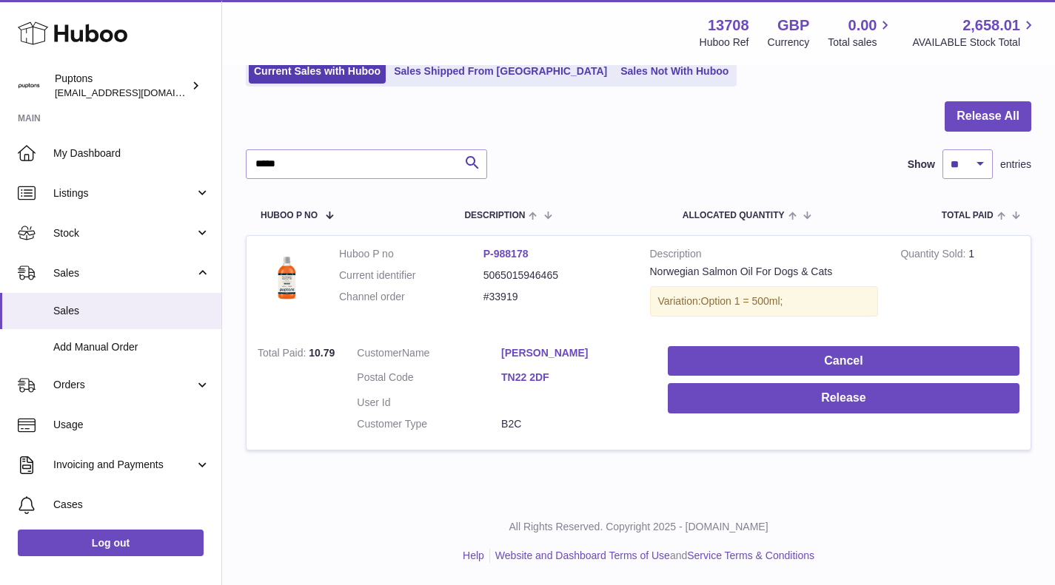
scroll to position [113, 0]
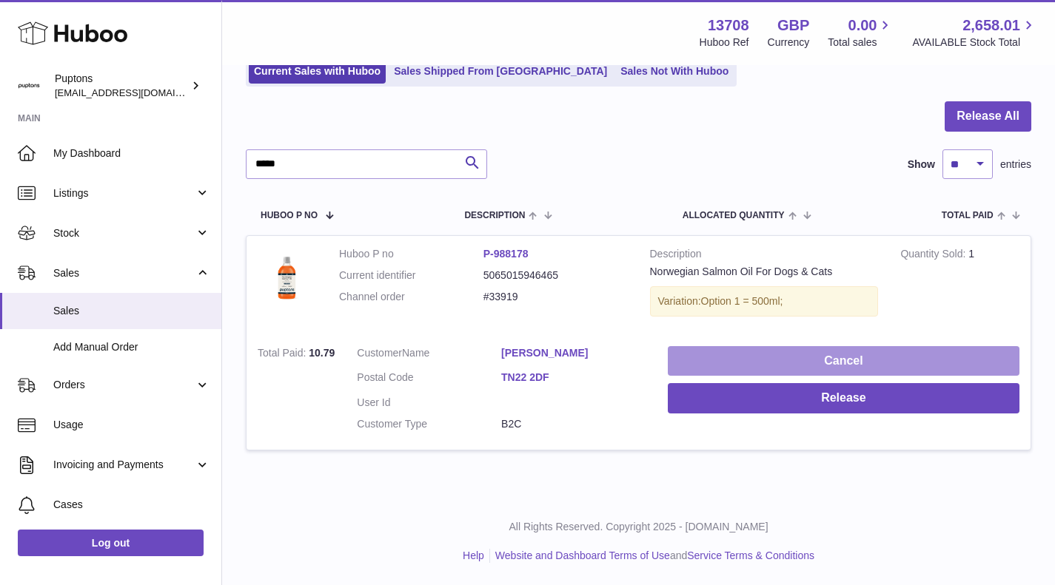
click at [832, 366] on button "Cancel" at bounding box center [844, 361] width 352 height 30
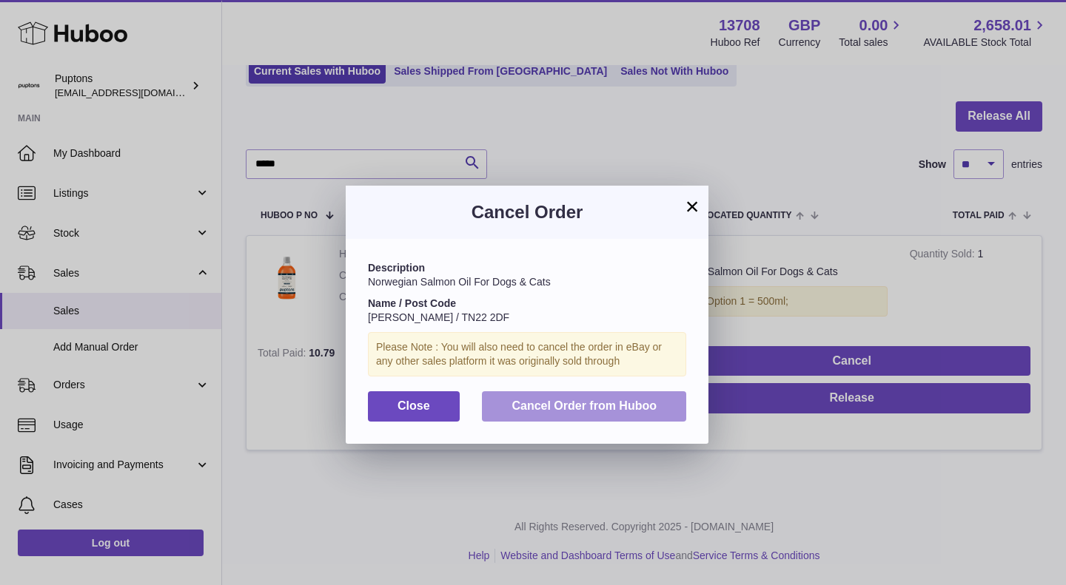
click at [586, 400] on span "Cancel Order from Huboo" at bounding box center [583, 406] width 145 height 13
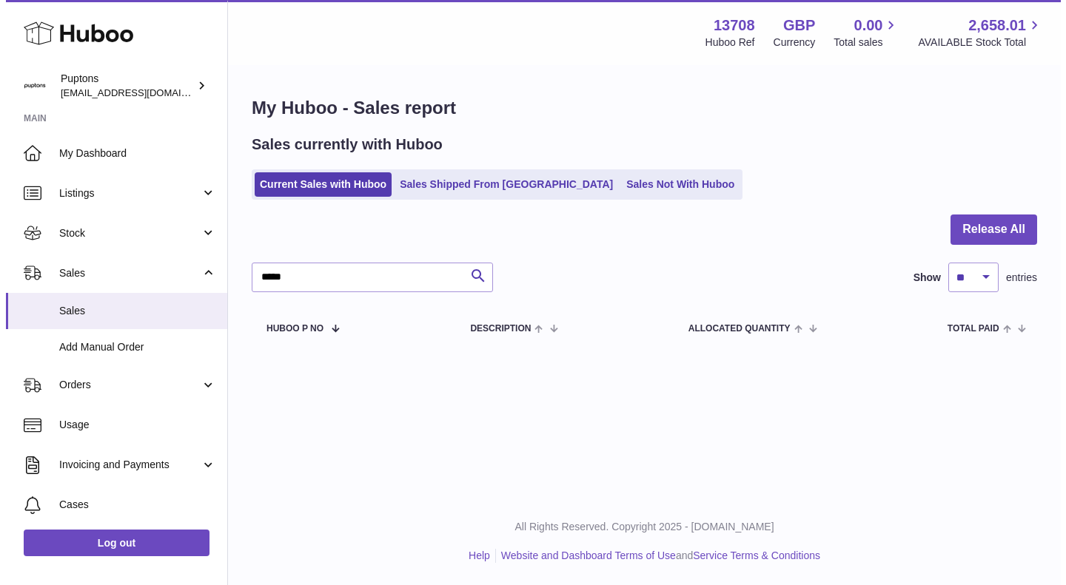
scroll to position [0, 0]
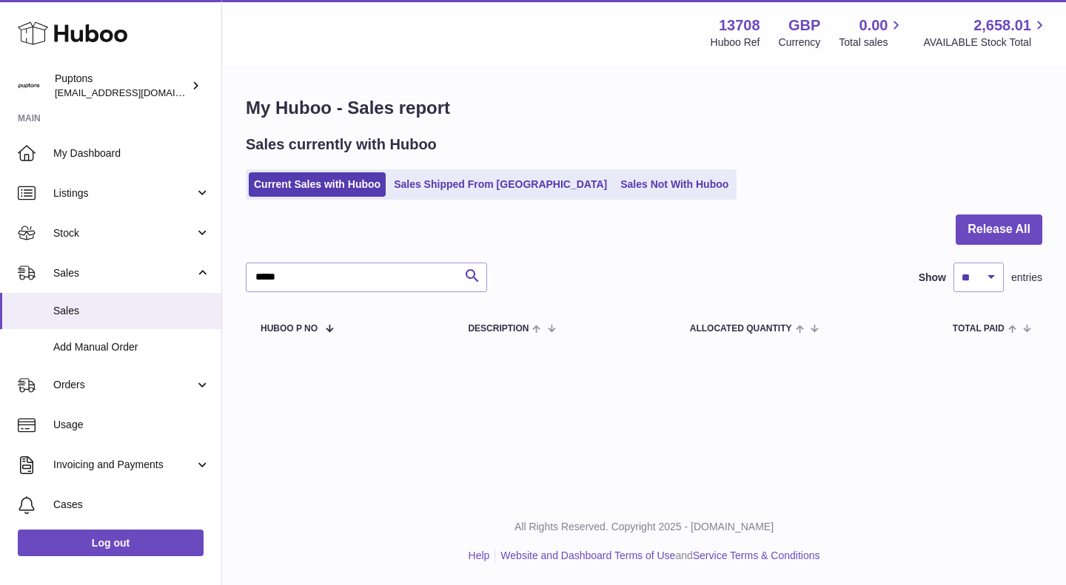
click at [79, 81] on div "Puptons hello@puptons.com" at bounding box center [121, 86] width 133 height 28
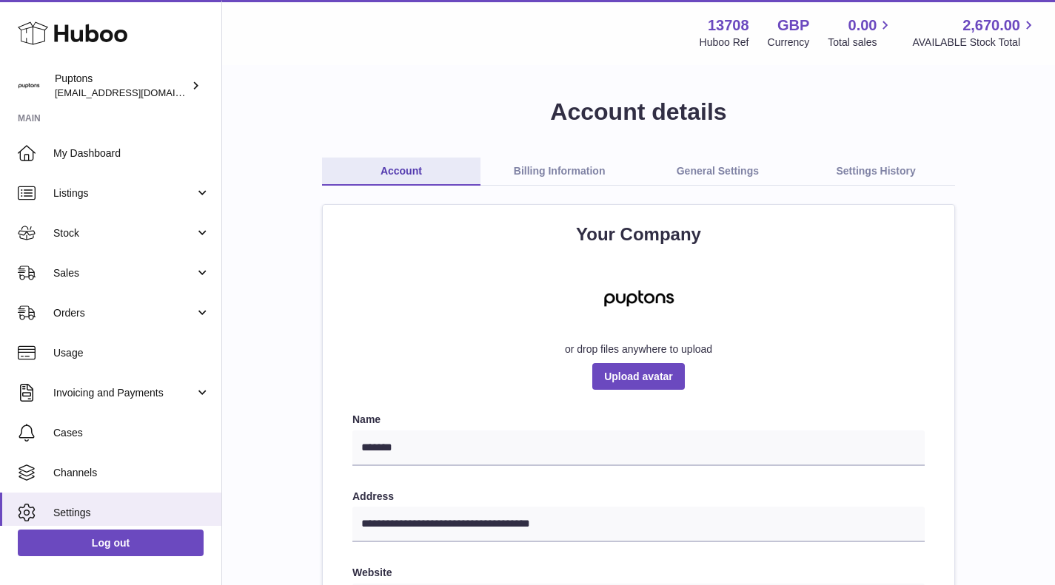
click at [85, 318] on span "Orders" at bounding box center [123, 313] width 141 height 14
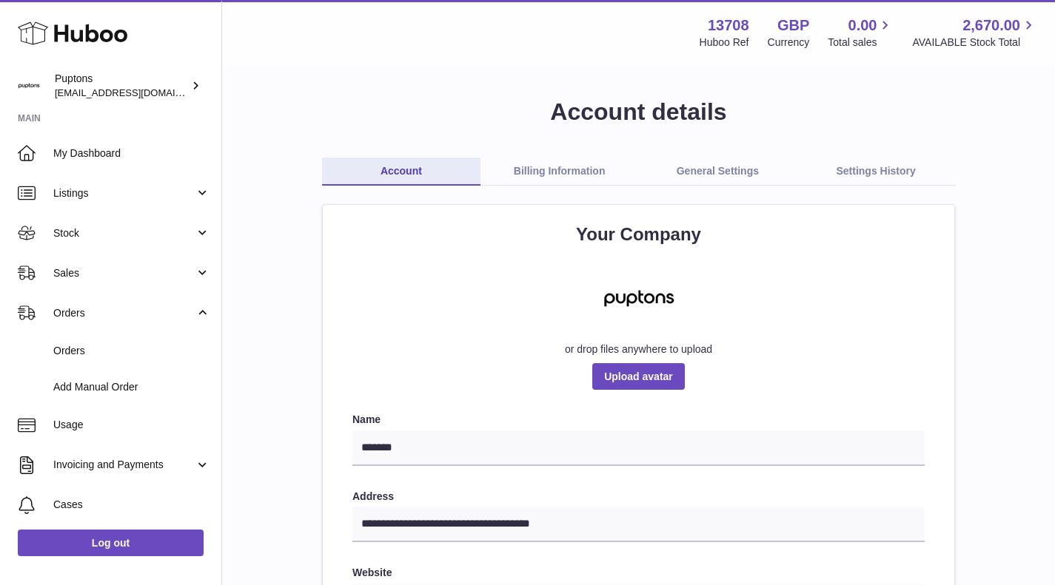
click at [84, 351] on span "Orders" at bounding box center [131, 351] width 157 height 14
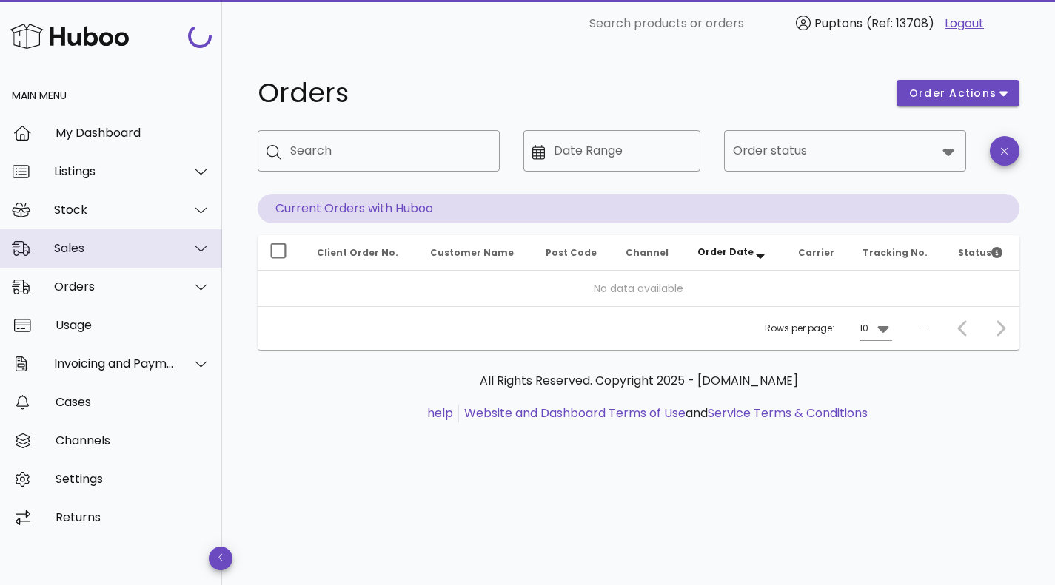
click at [79, 249] on div "Sales" at bounding box center [114, 248] width 121 height 14
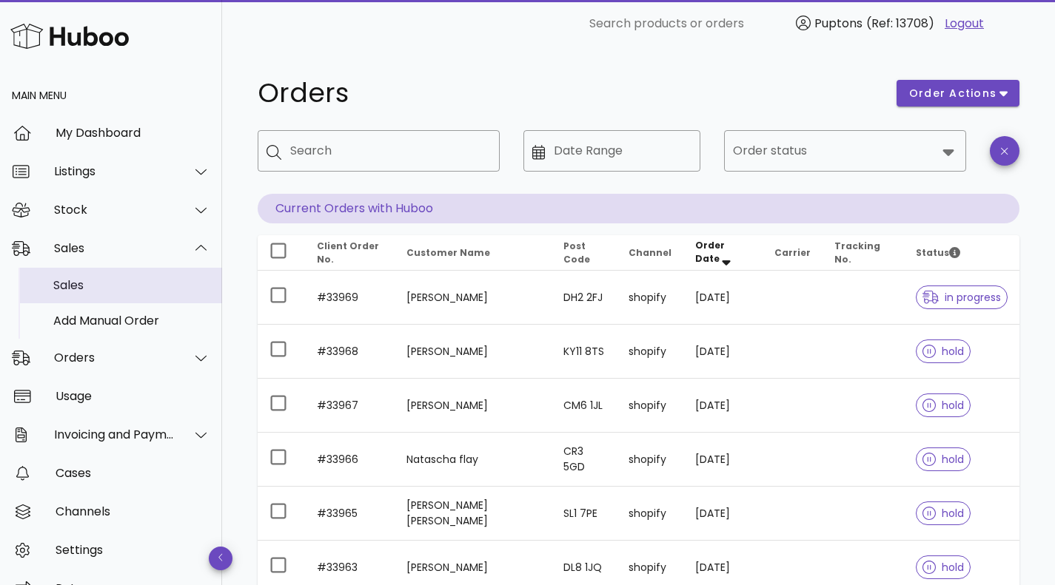
click at [95, 280] on div "Sales" at bounding box center [131, 285] width 157 height 14
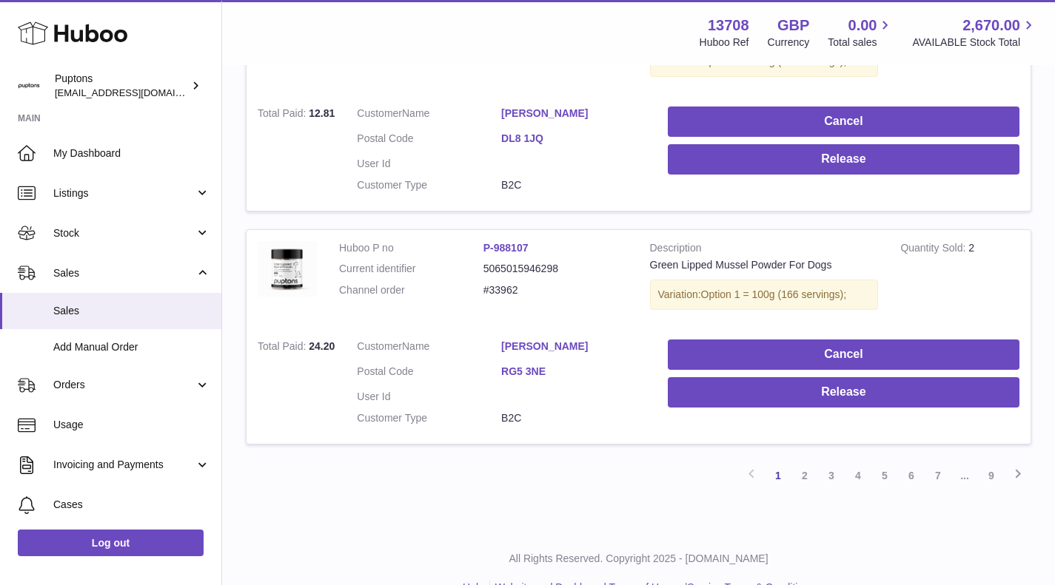
scroll to position [2280, 0]
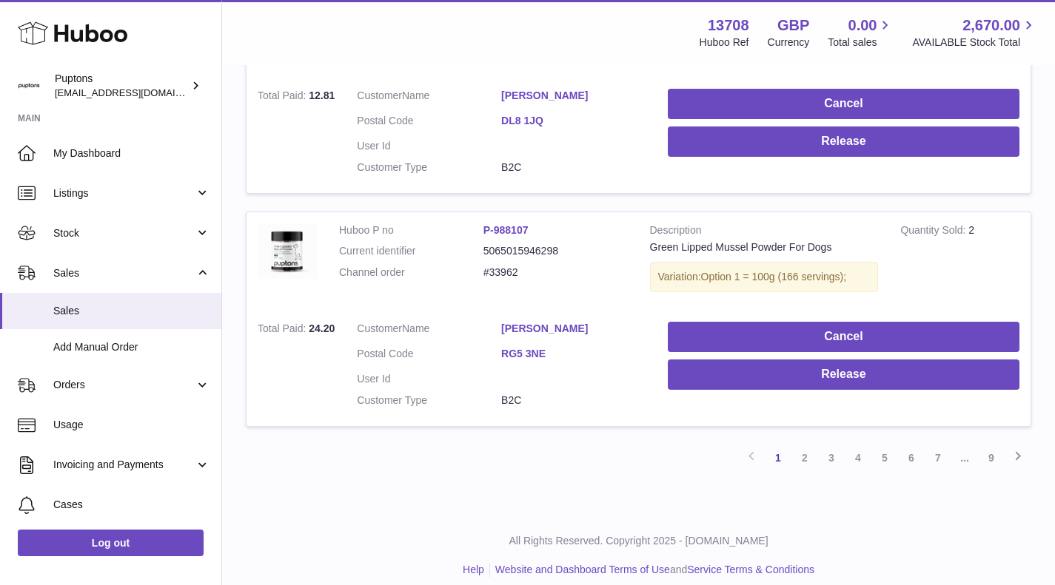
click at [807, 445] on link "2" at bounding box center [804, 458] width 27 height 27
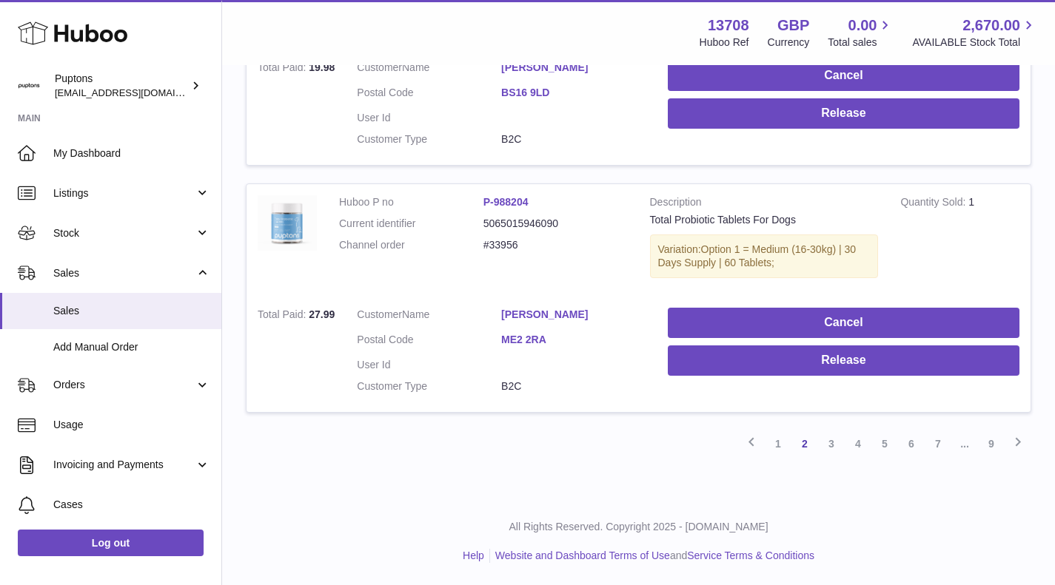
click at [835, 442] on link "3" at bounding box center [831, 444] width 27 height 27
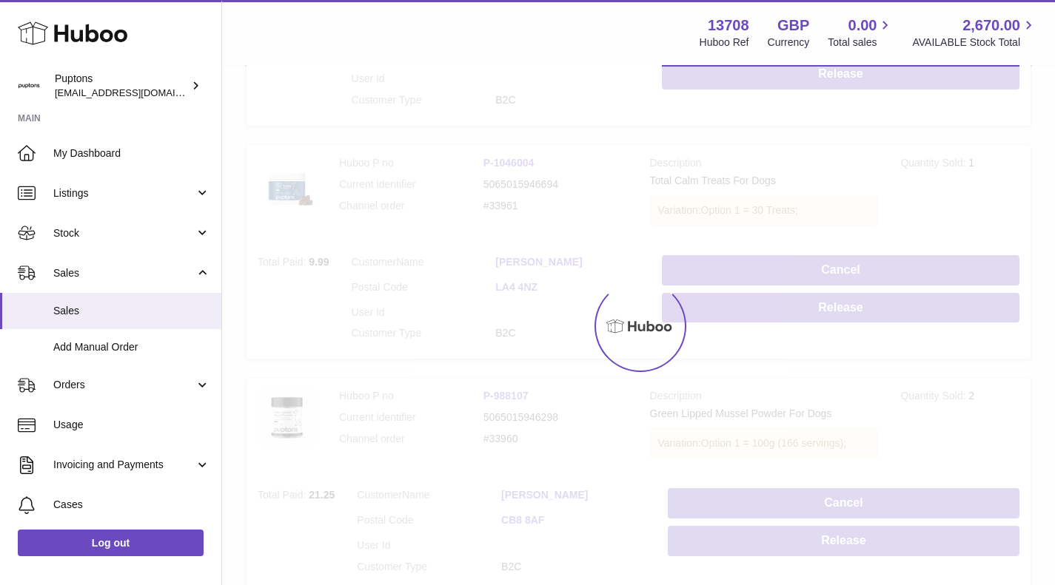
scroll to position [67, 0]
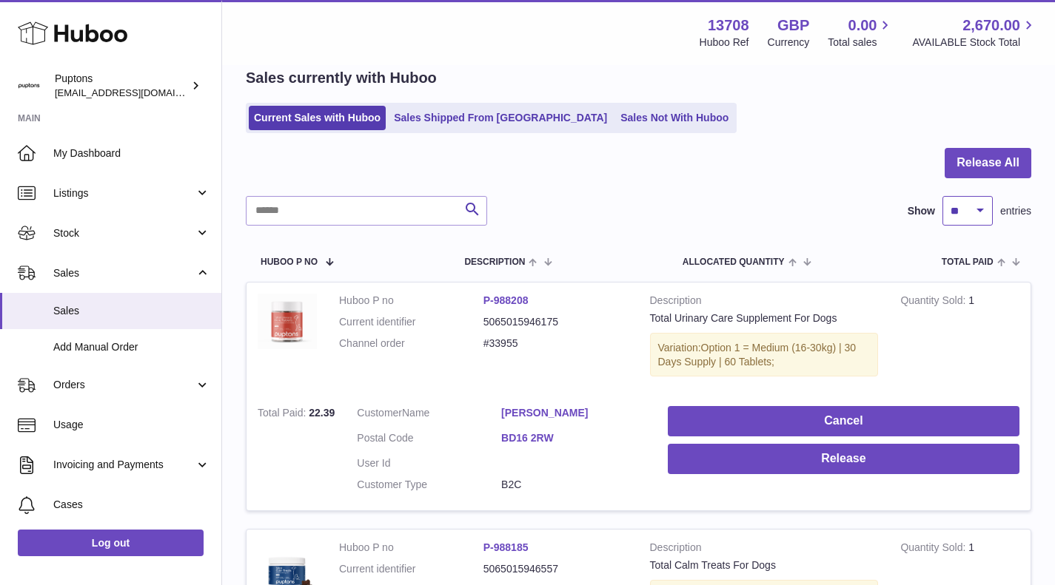
click at [976, 222] on select "** ** ** ***" at bounding box center [967, 211] width 50 height 30
select select "***"
click at [942, 196] on select "** ** ** ***" at bounding box center [967, 211] width 50 height 30
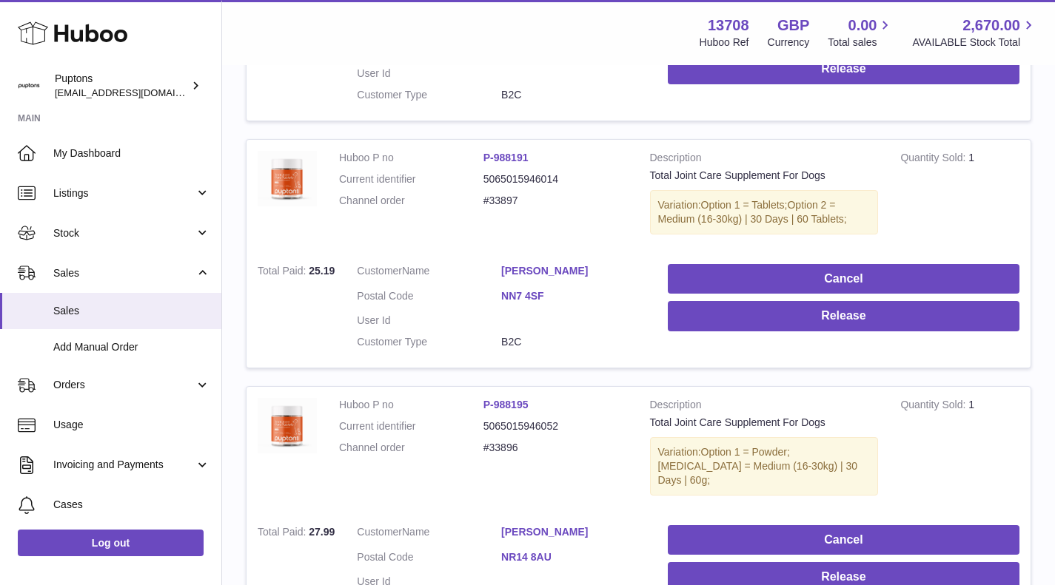
scroll to position [20660, 0]
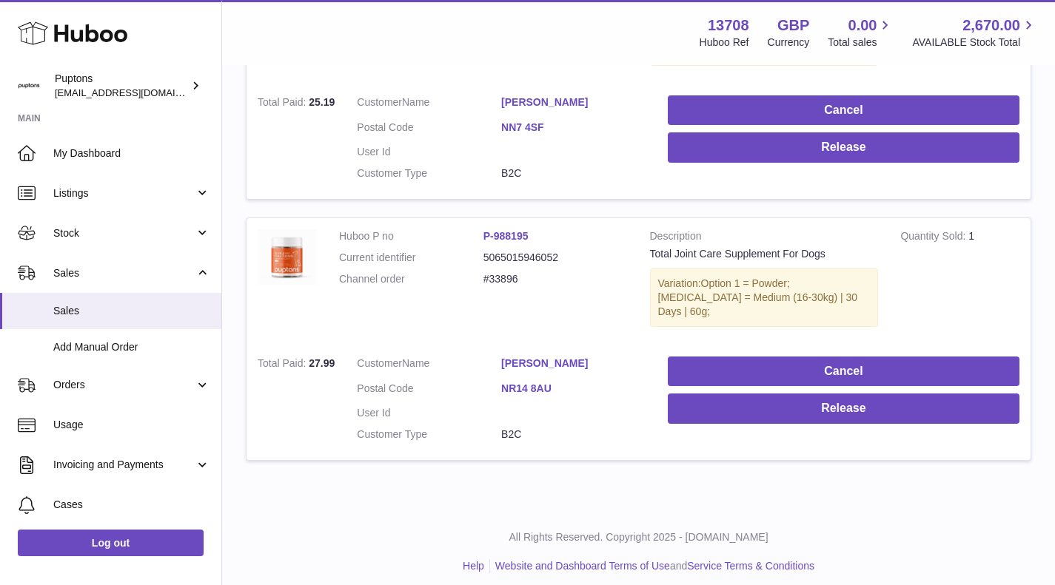
click at [72, 153] on span "My Dashboard" at bounding box center [131, 154] width 157 height 14
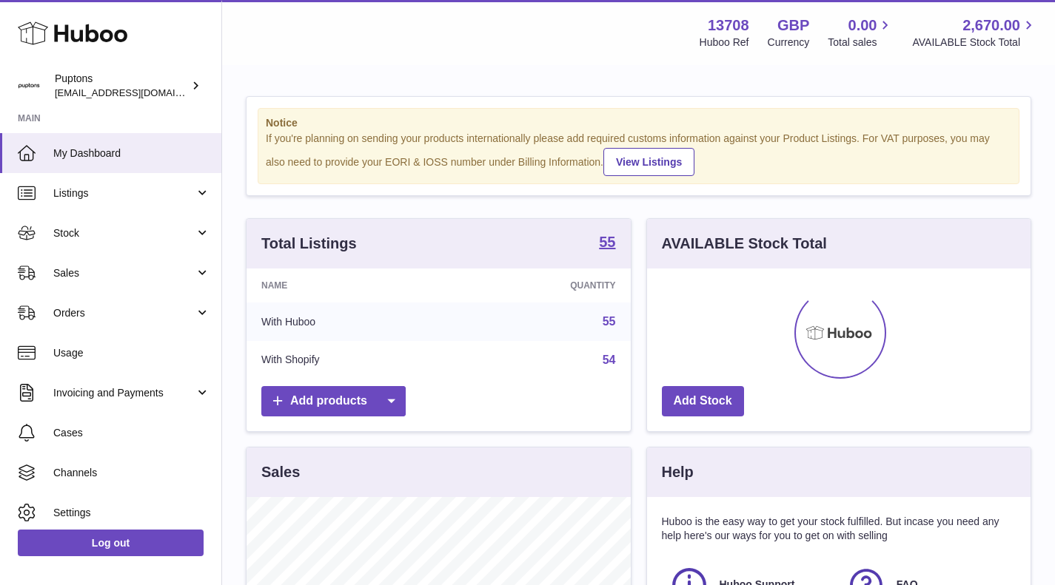
scroll to position [231, 383]
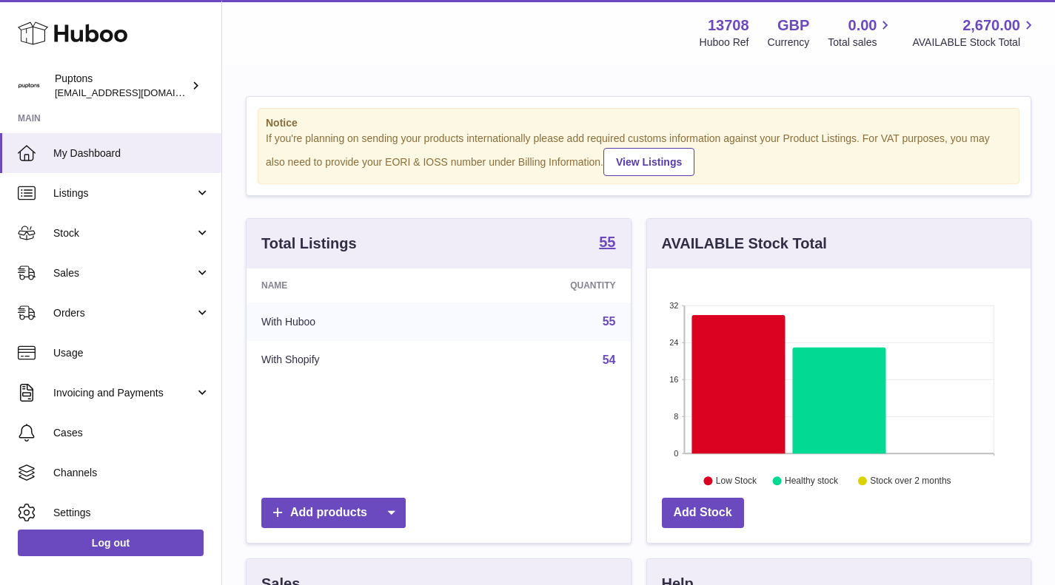
click at [79, 280] on link "Sales" at bounding box center [110, 273] width 221 height 40
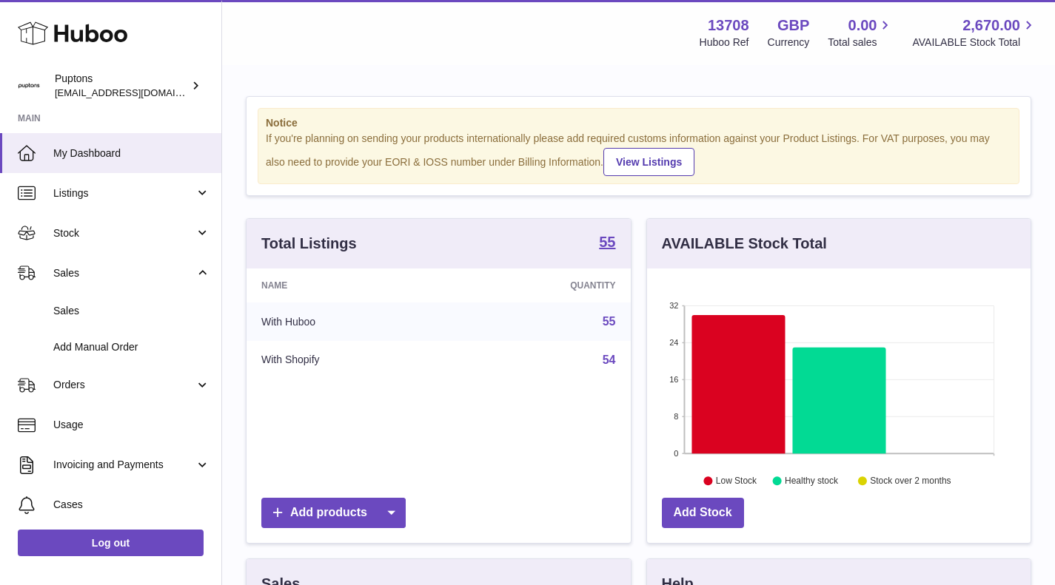
click at [93, 307] on span "Sales" at bounding box center [131, 311] width 157 height 14
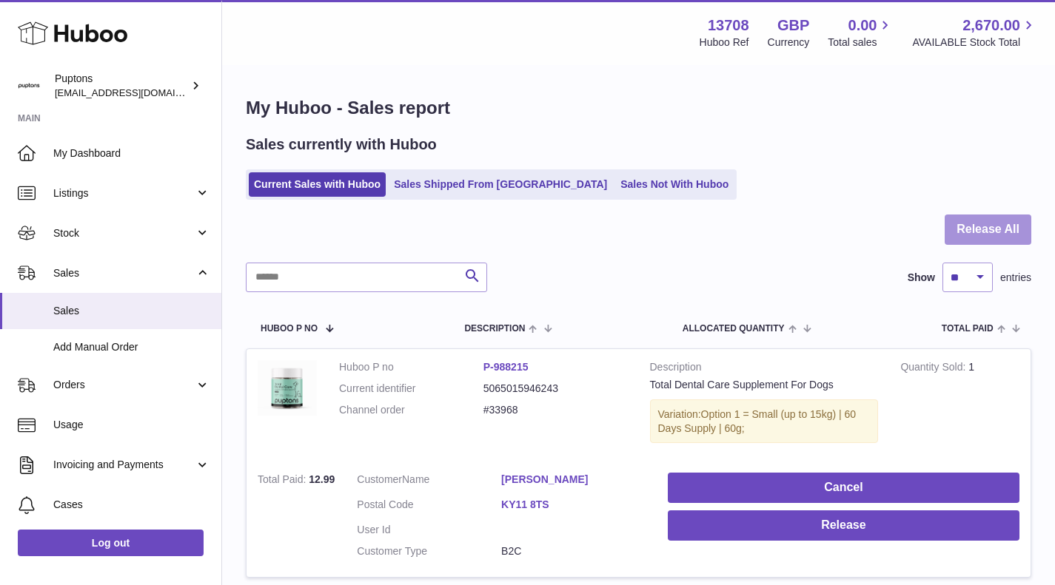
click at [969, 232] on button "Release All" at bounding box center [987, 230] width 87 height 30
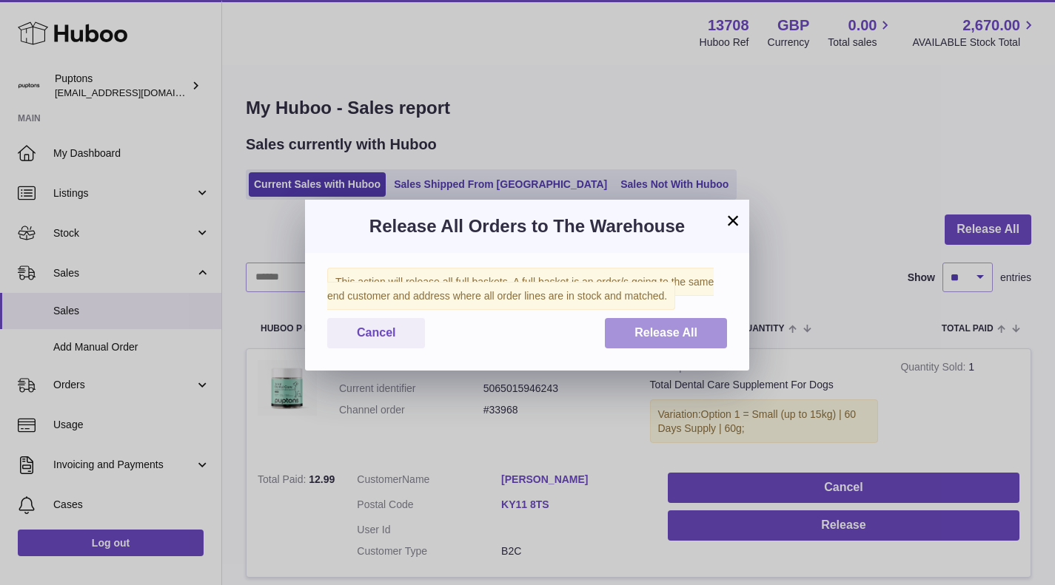
click at [650, 339] on span "Release All" at bounding box center [665, 332] width 63 height 13
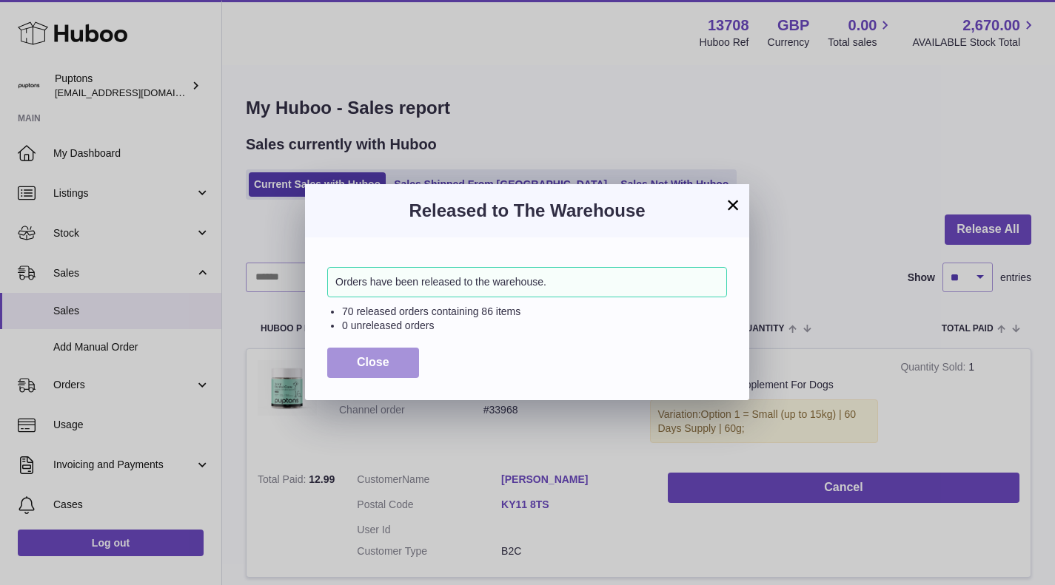
click at [400, 352] on button "Close" at bounding box center [373, 363] width 92 height 30
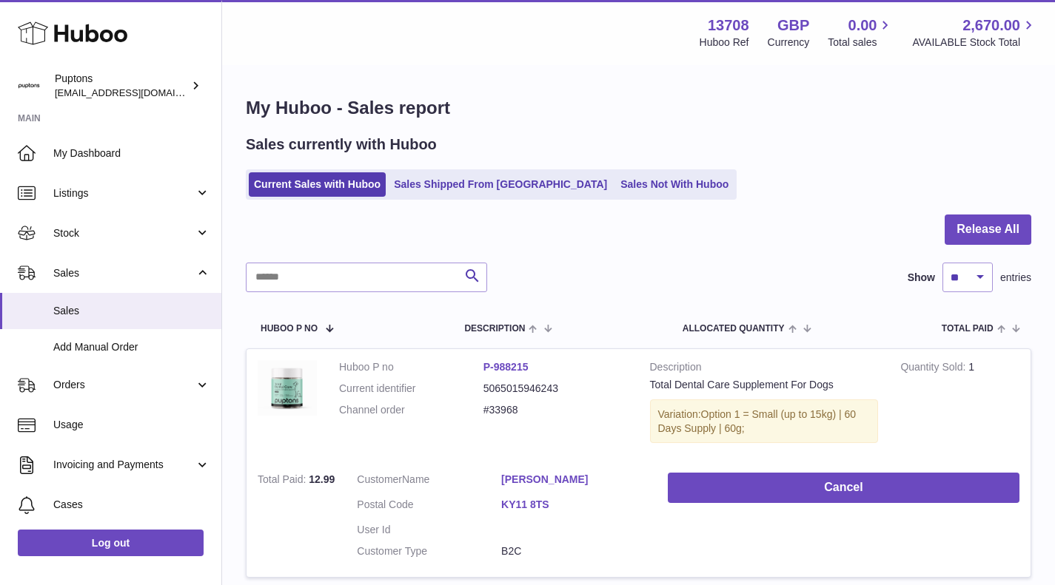
click at [625, 186] on link "Sales Not With Huboo" at bounding box center [674, 184] width 118 height 24
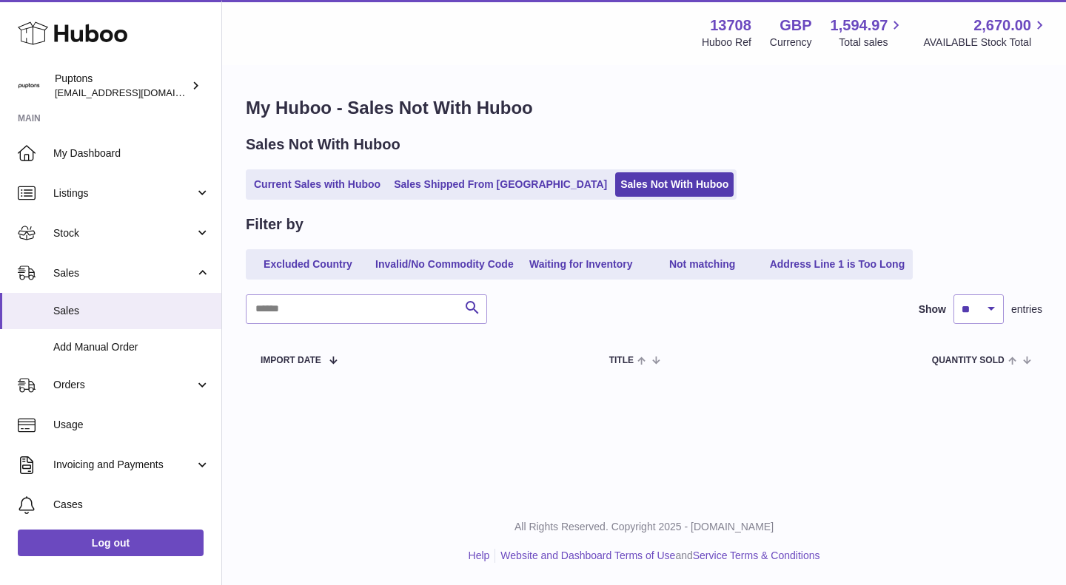
click at [373, 179] on link "Current Sales with Huboo" at bounding box center [317, 184] width 137 height 24
